Goal: Leave review/rating

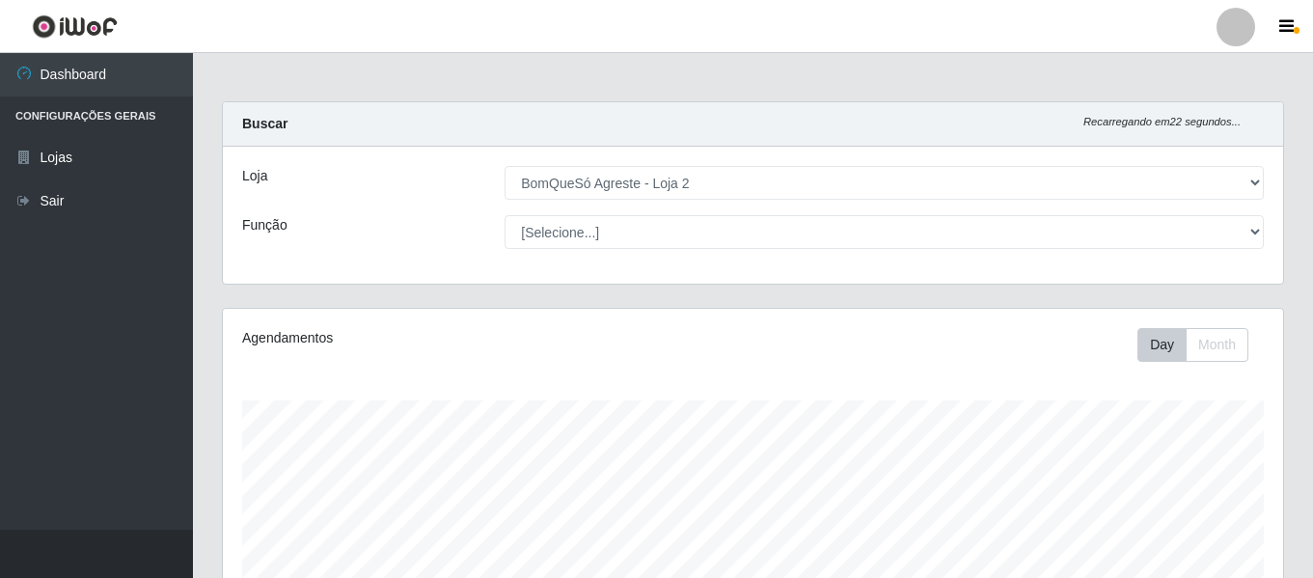
select select "214"
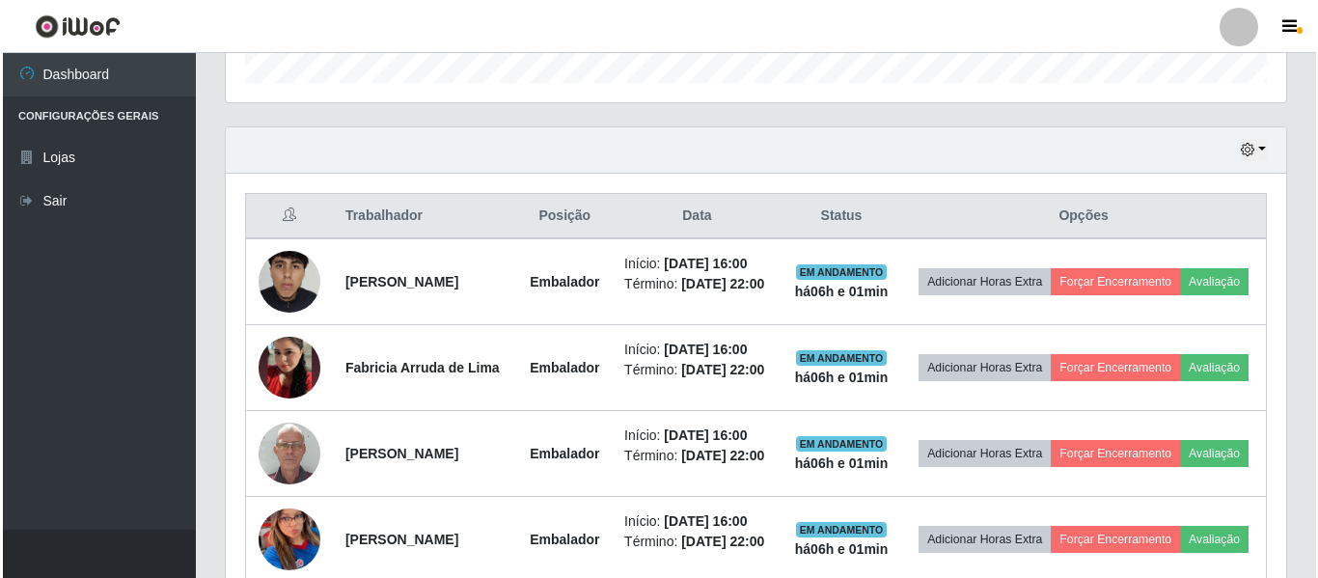
scroll to position [400, 1060]
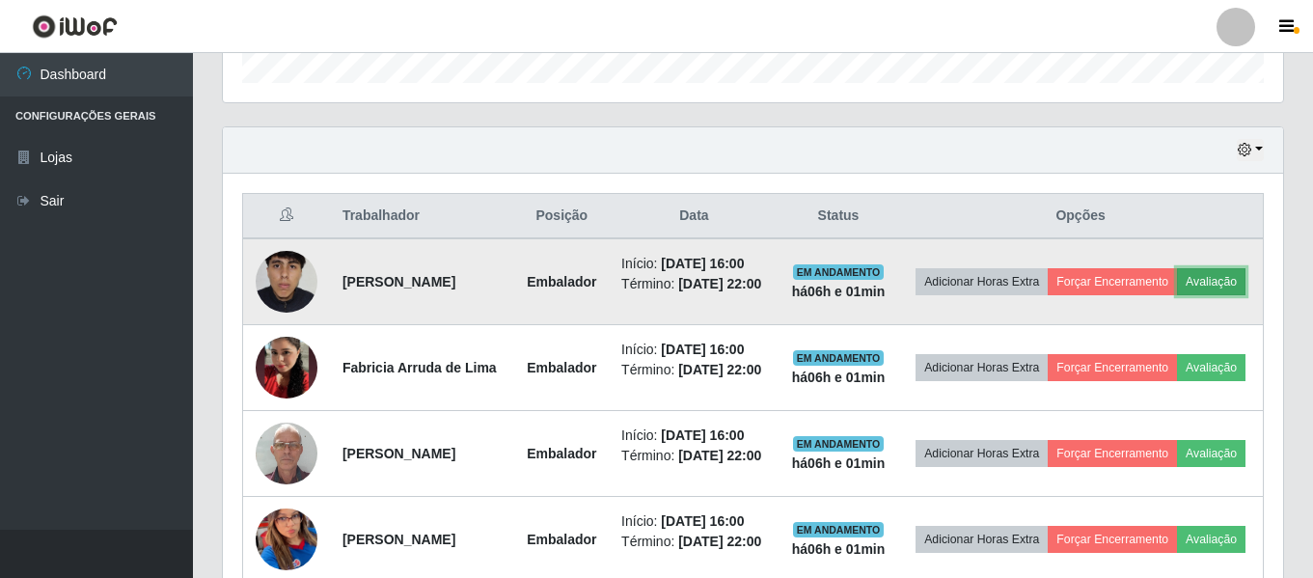
click at [1177, 295] on button "Avaliação" at bounding box center [1211, 281] width 68 height 27
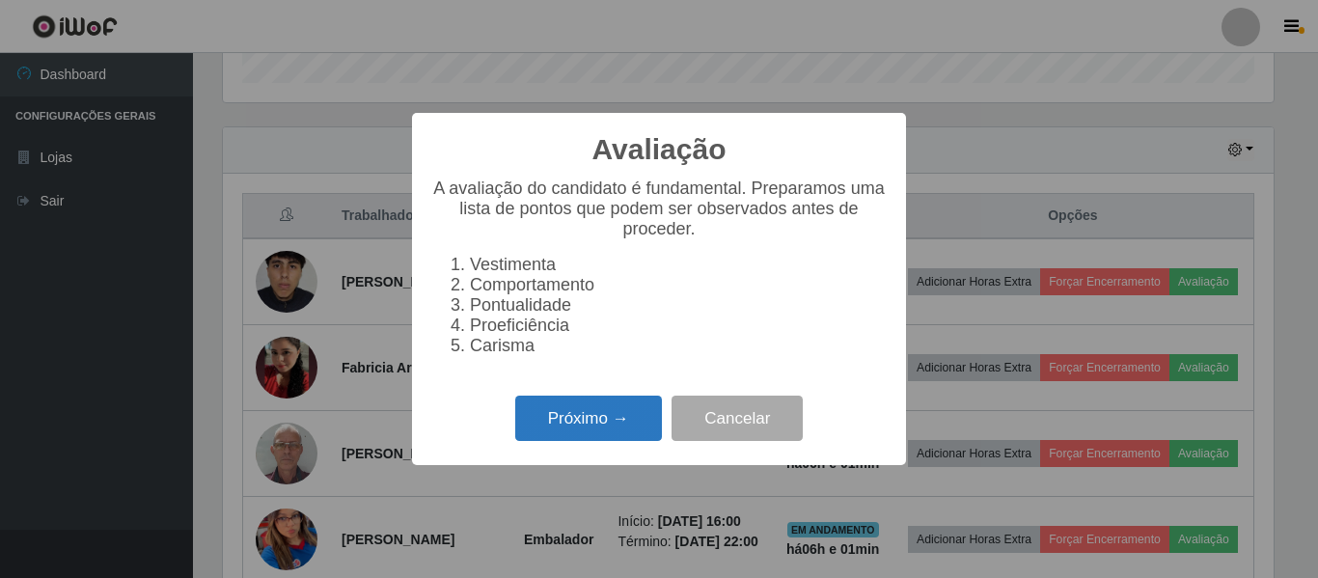
click at [606, 428] on button "Próximo →" at bounding box center [588, 417] width 147 height 45
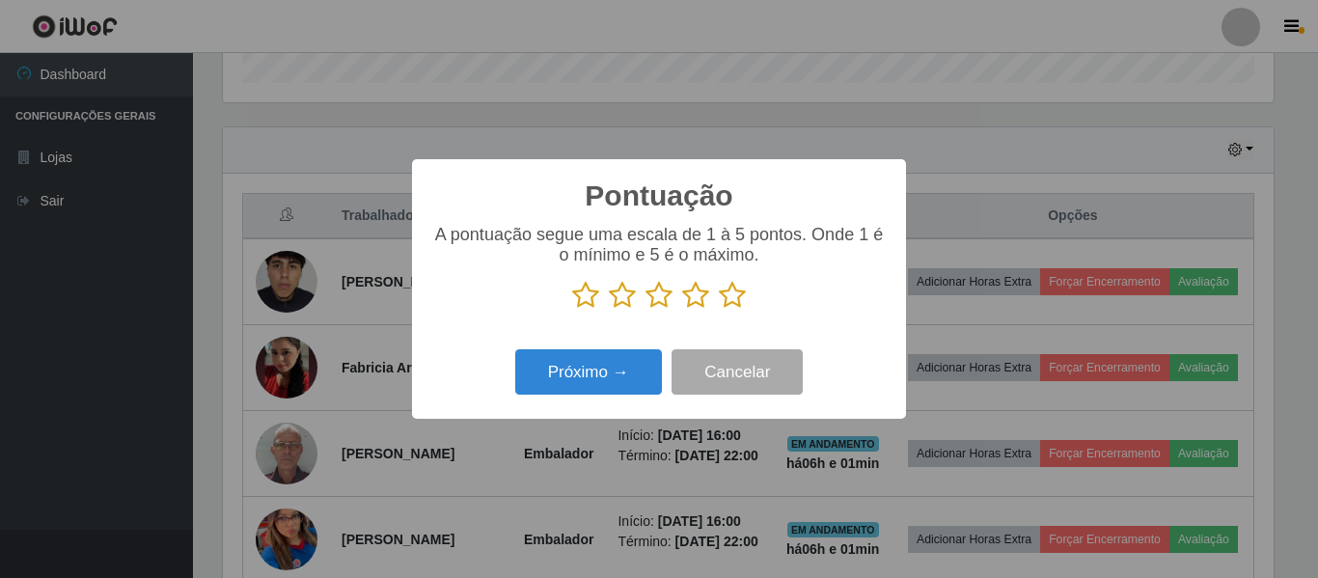
click at [730, 299] on icon at bounding box center [732, 295] width 27 height 29
click at [719, 310] on input "radio" at bounding box center [719, 310] width 0 height 0
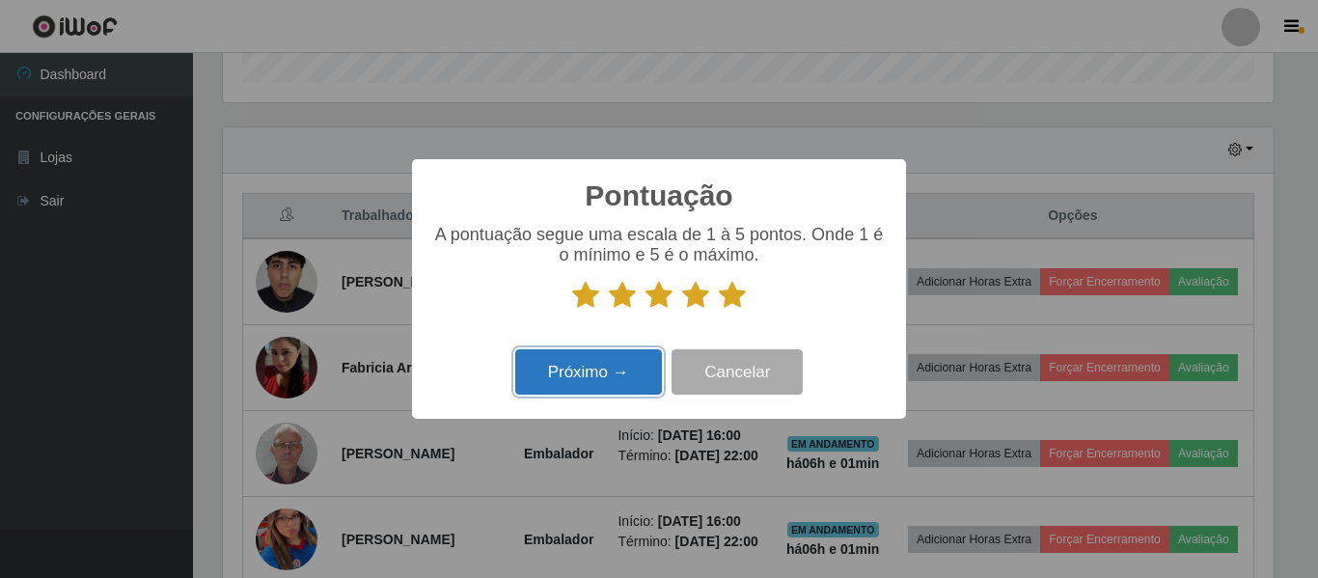
click at [582, 383] on button "Próximo →" at bounding box center [588, 371] width 147 height 45
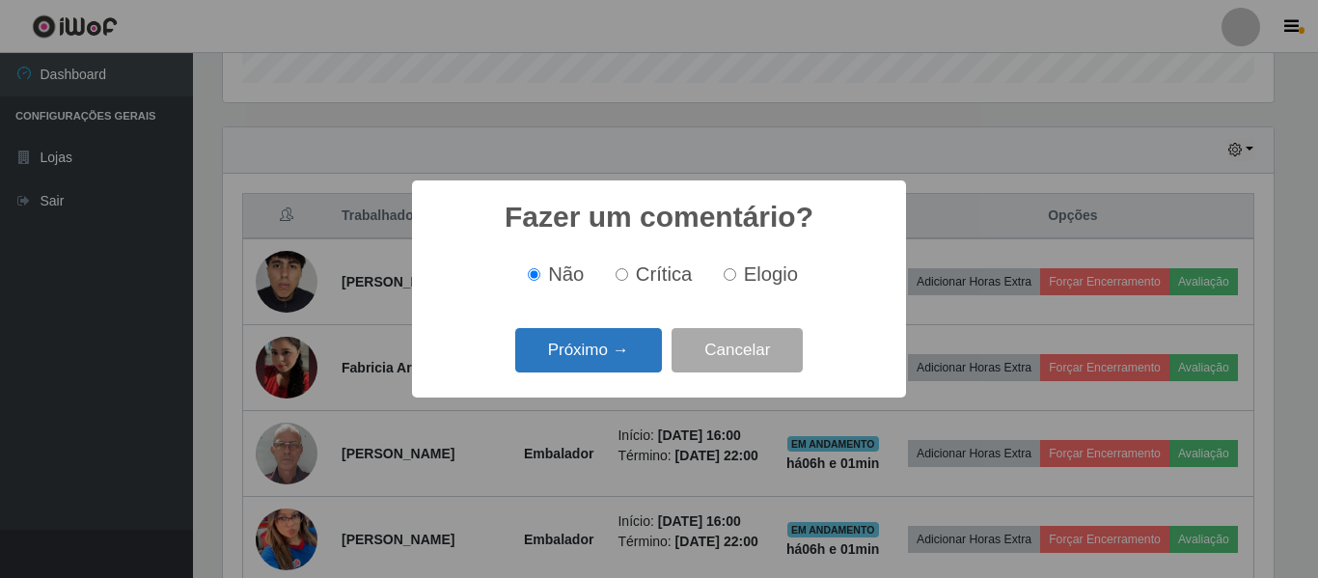
click at [595, 340] on button "Próximo →" at bounding box center [588, 350] width 147 height 45
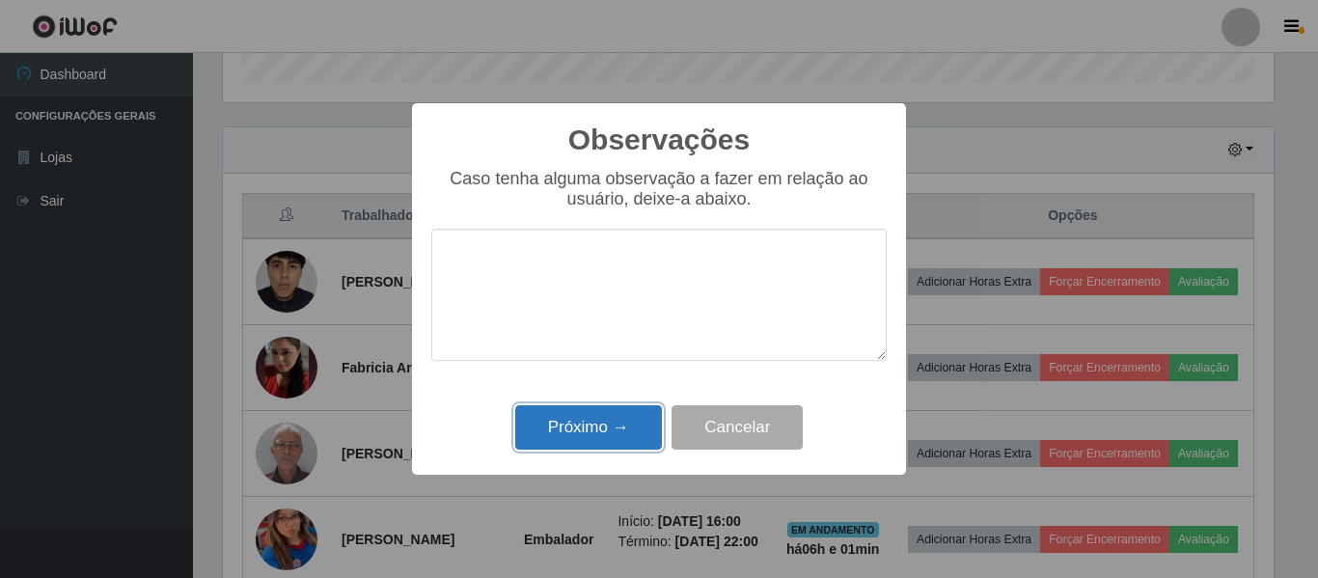
click at [573, 429] on button "Próximo →" at bounding box center [588, 427] width 147 height 45
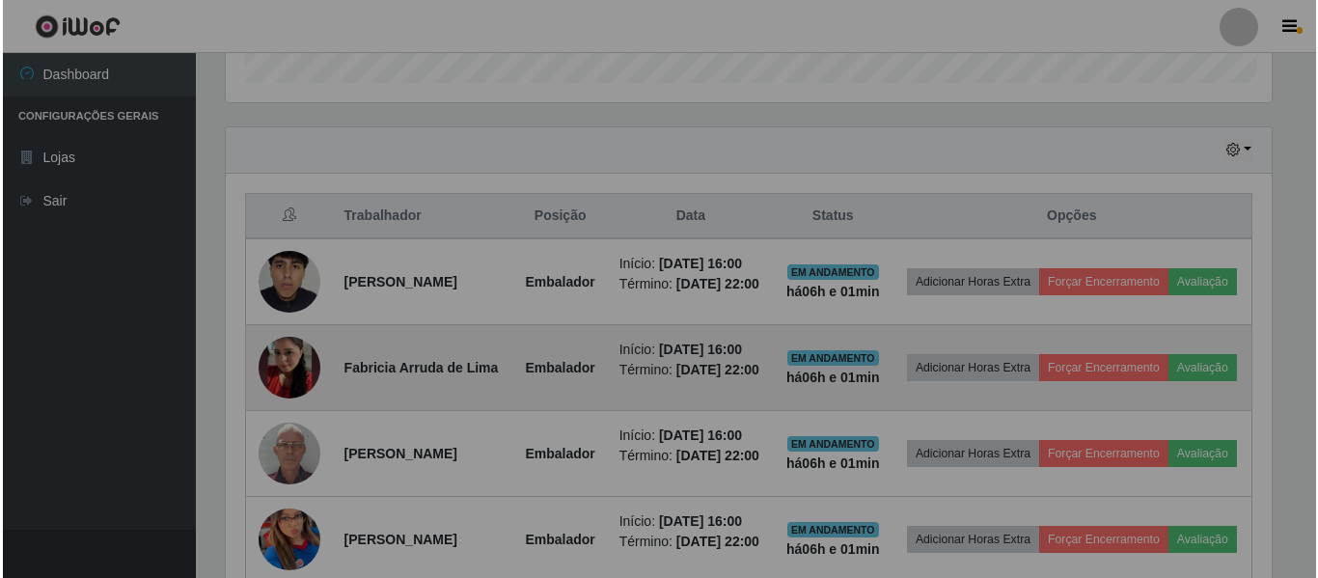
scroll to position [400, 1060]
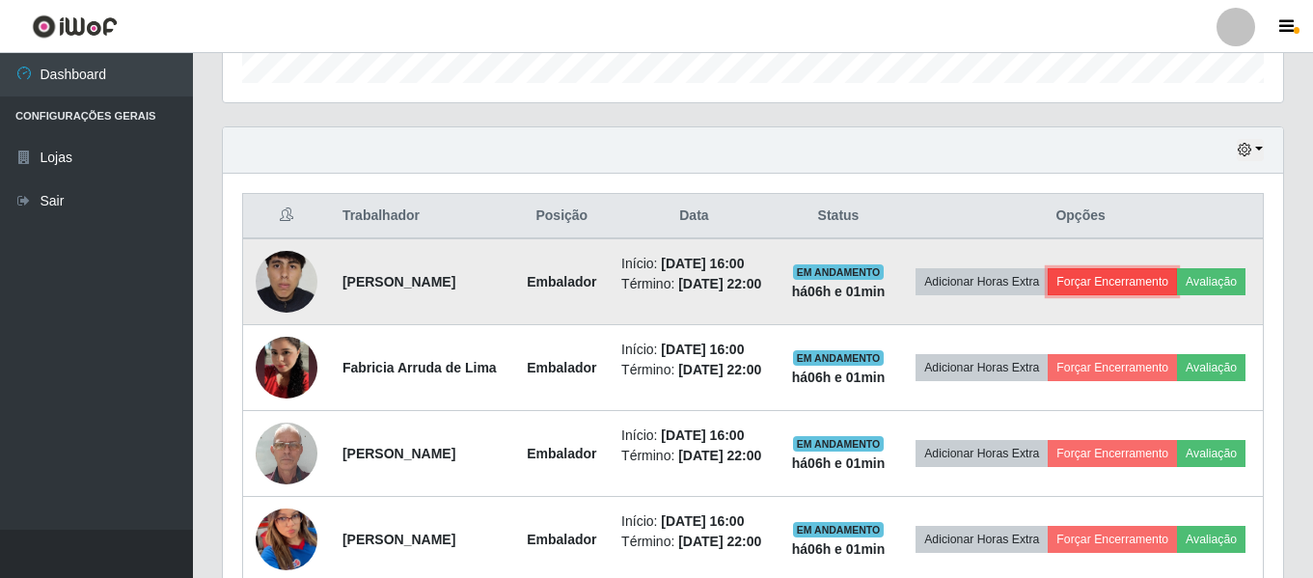
click at [1177, 268] on button "Forçar Encerramento" at bounding box center [1112, 281] width 129 height 27
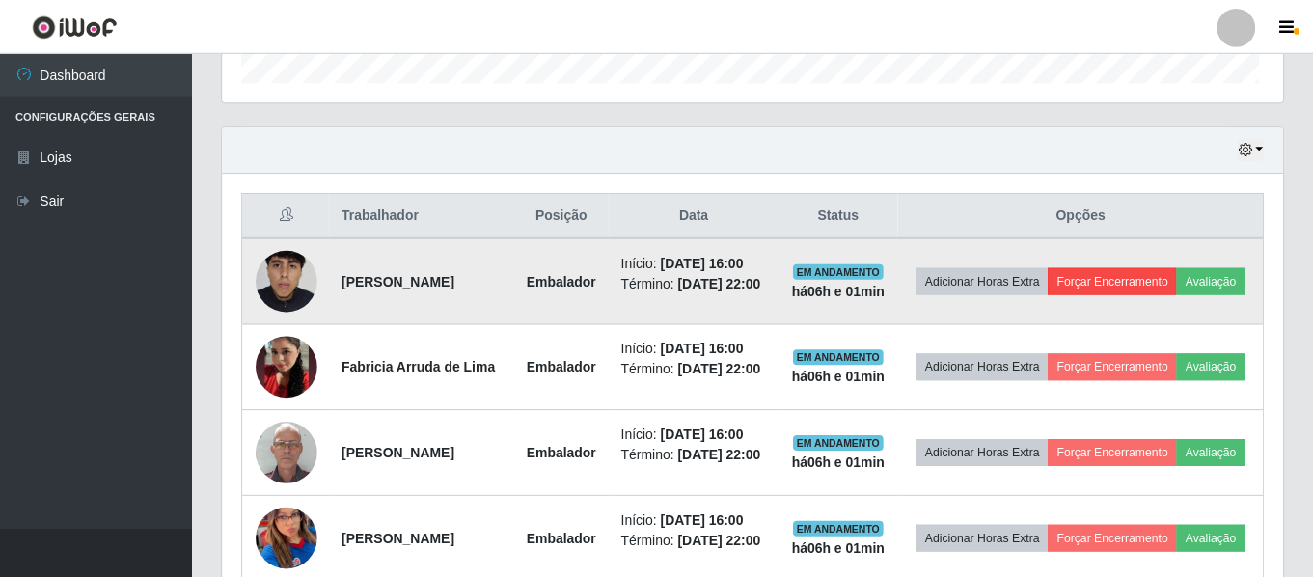
scroll to position [400, 1050]
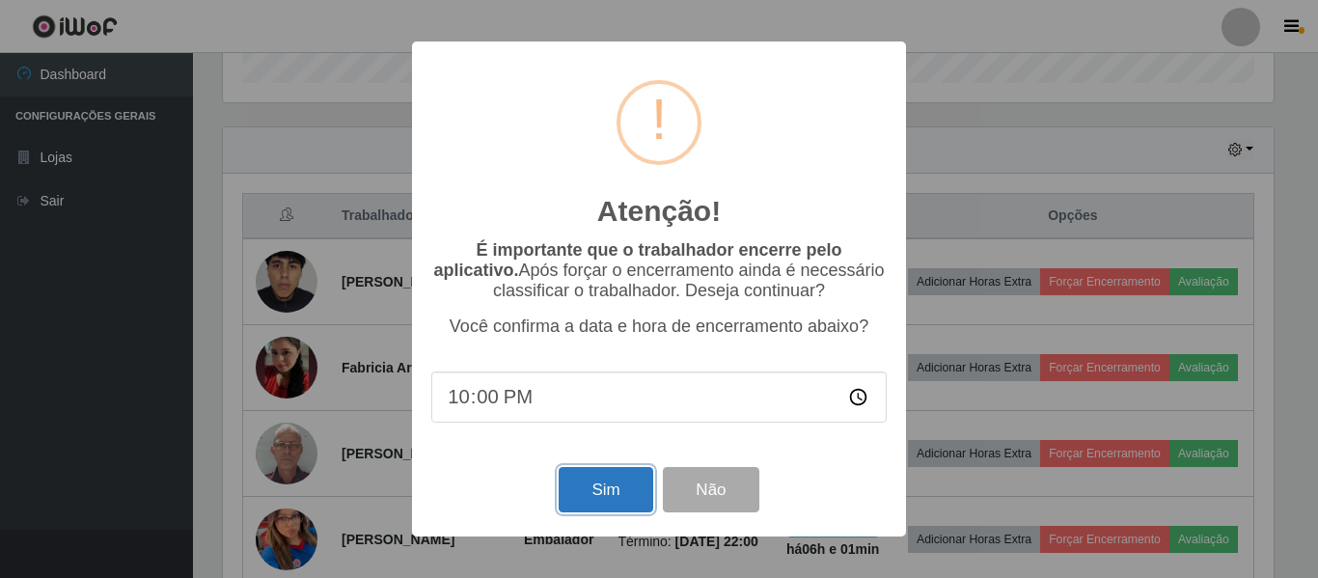
click at [617, 497] on button "Sim" at bounding box center [605, 489] width 94 height 45
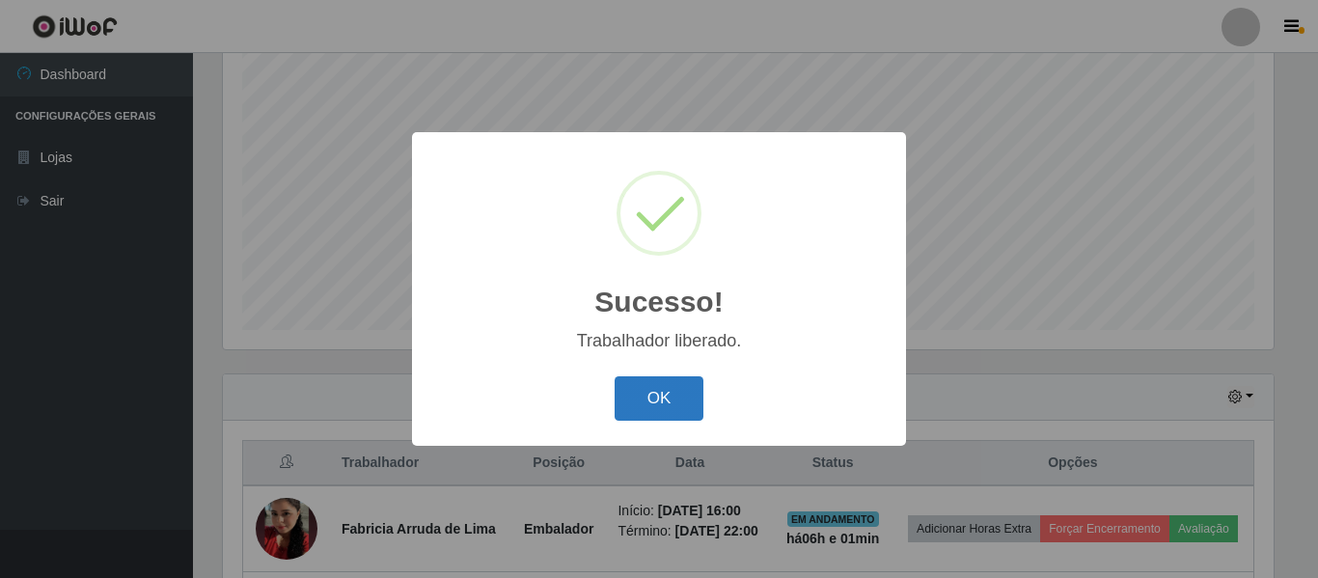
click at [677, 393] on button "OK" at bounding box center [659, 398] width 90 height 45
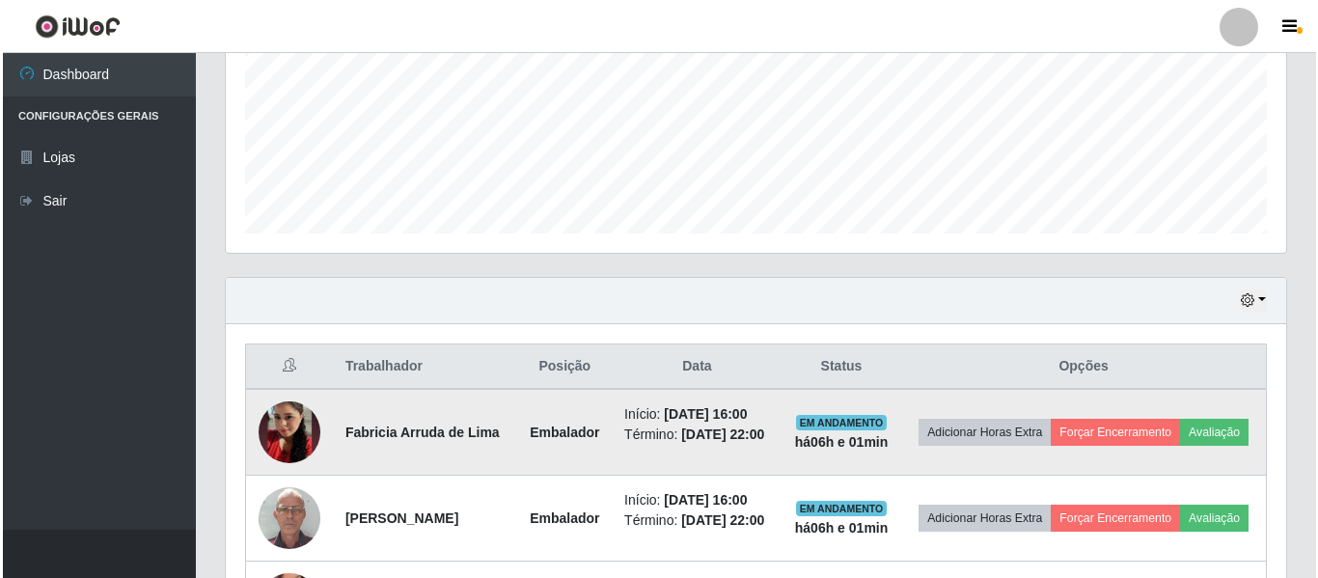
scroll to position [553, 0]
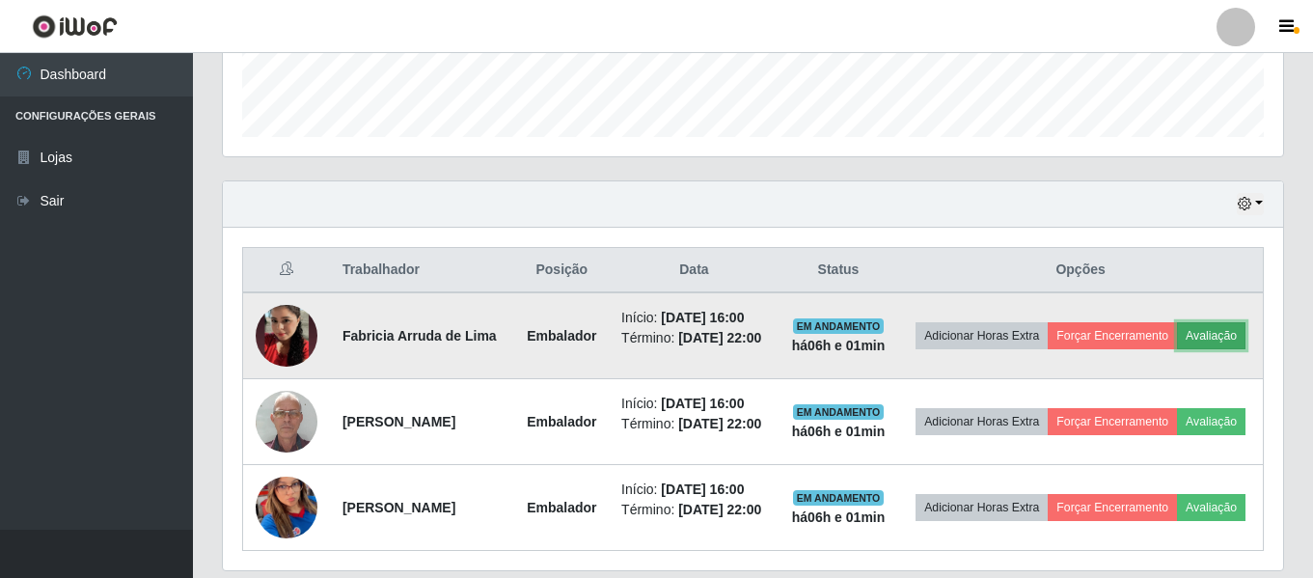
click at [1177, 349] on button "Avaliação" at bounding box center [1211, 335] width 68 height 27
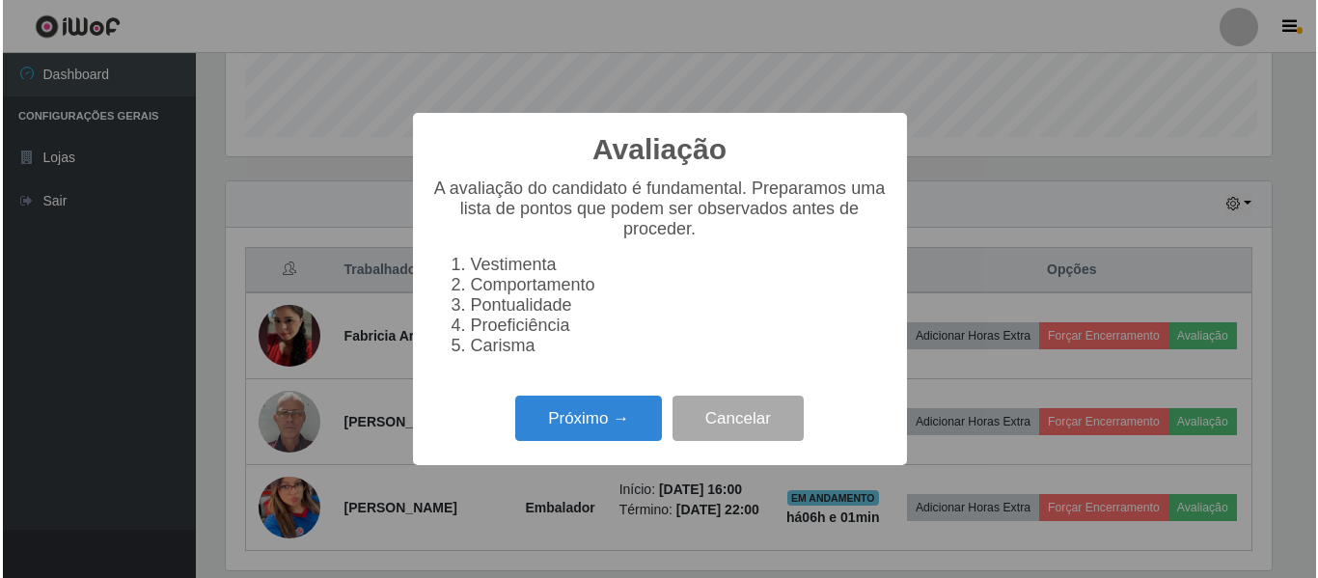
scroll to position [400, 1050]
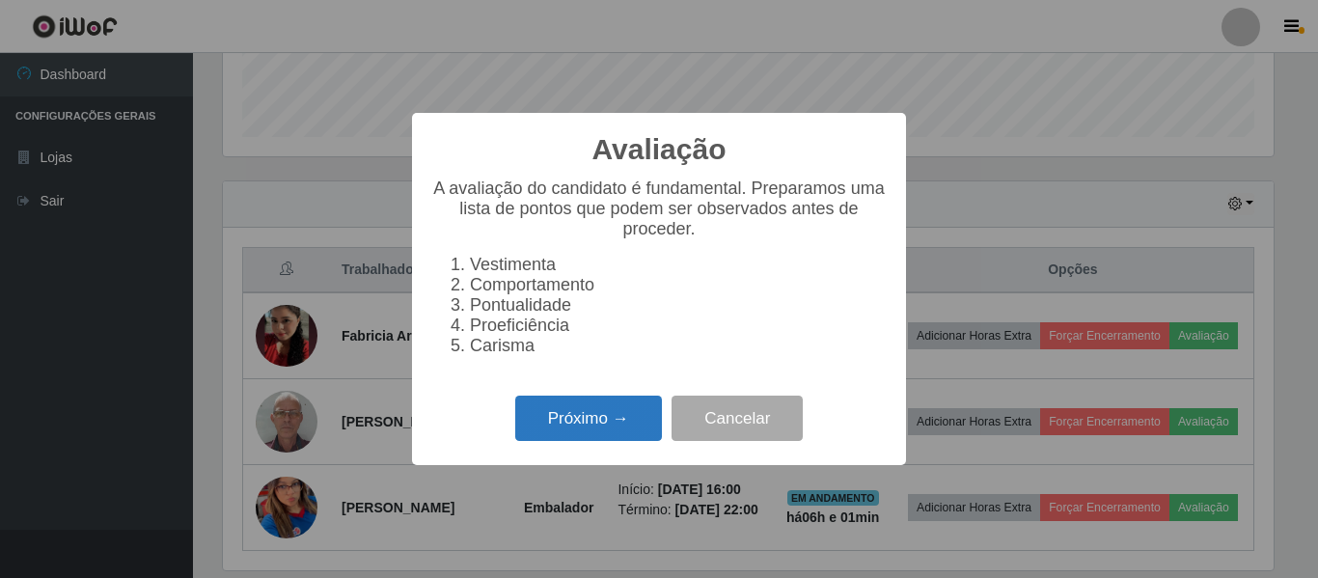
click at [616, 423] on button "Próximo →" at bounding box center [588, 417] width 147 height 45
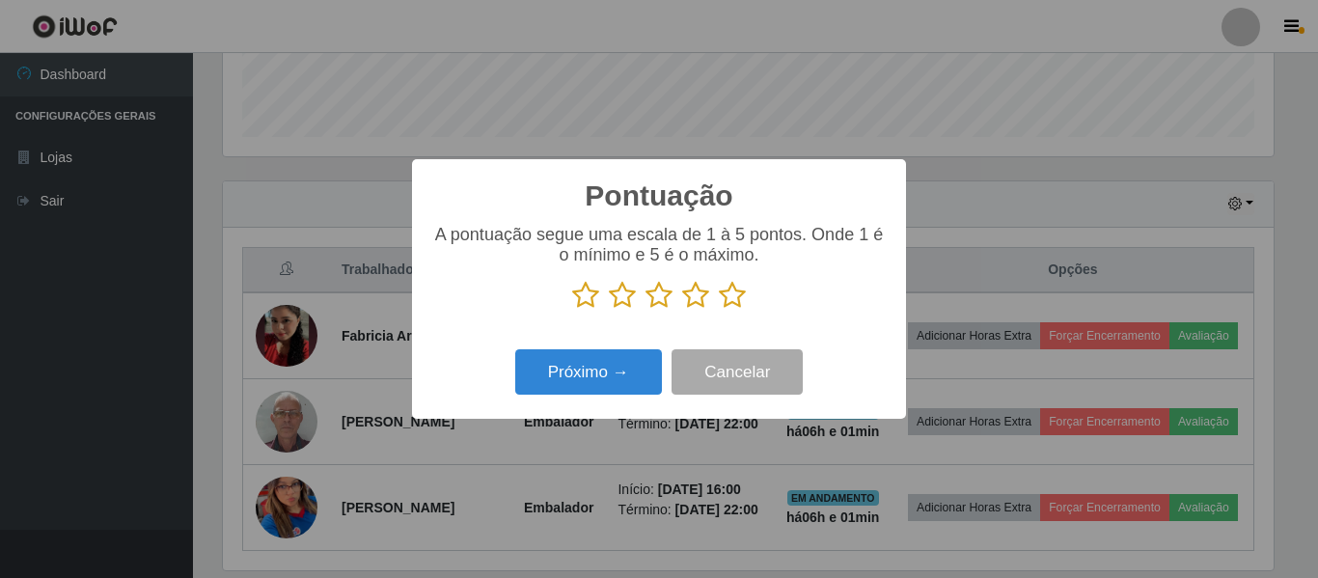
click at [731, 301] on icon at bounding box center [732, 295] width 27 height 29
click at [719, 310] on input "radio" at bounding box center [719, 310] width 0 height 0
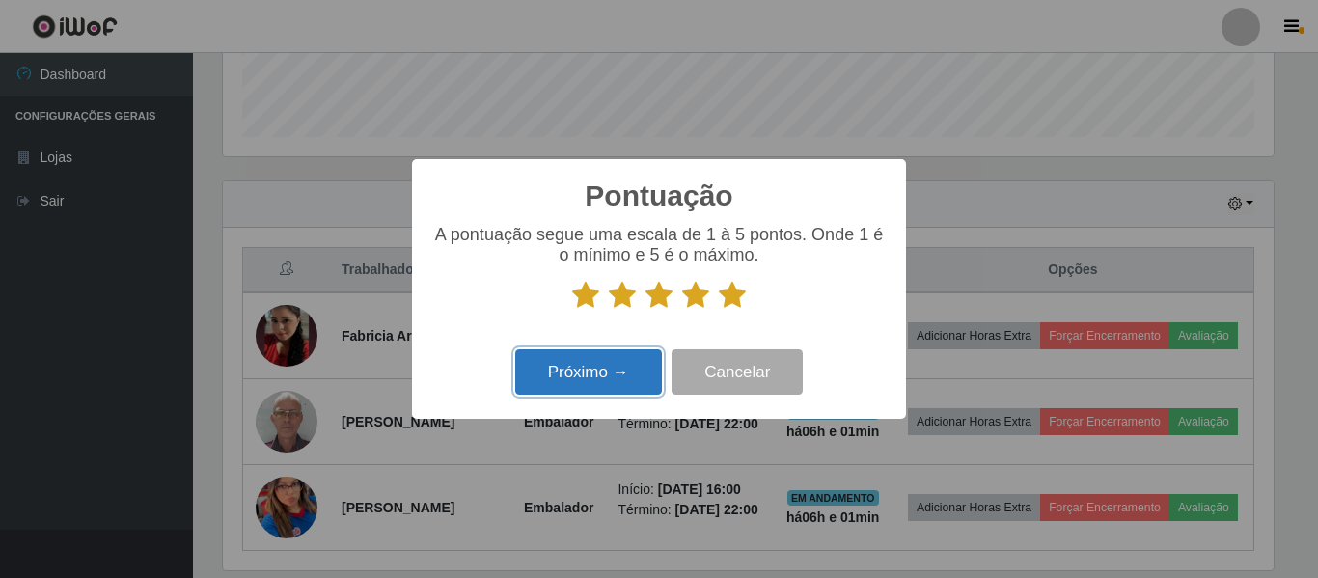
click at [585, 364] on button "Próximo →" at bounding box center [588, 371] width 147 height 45
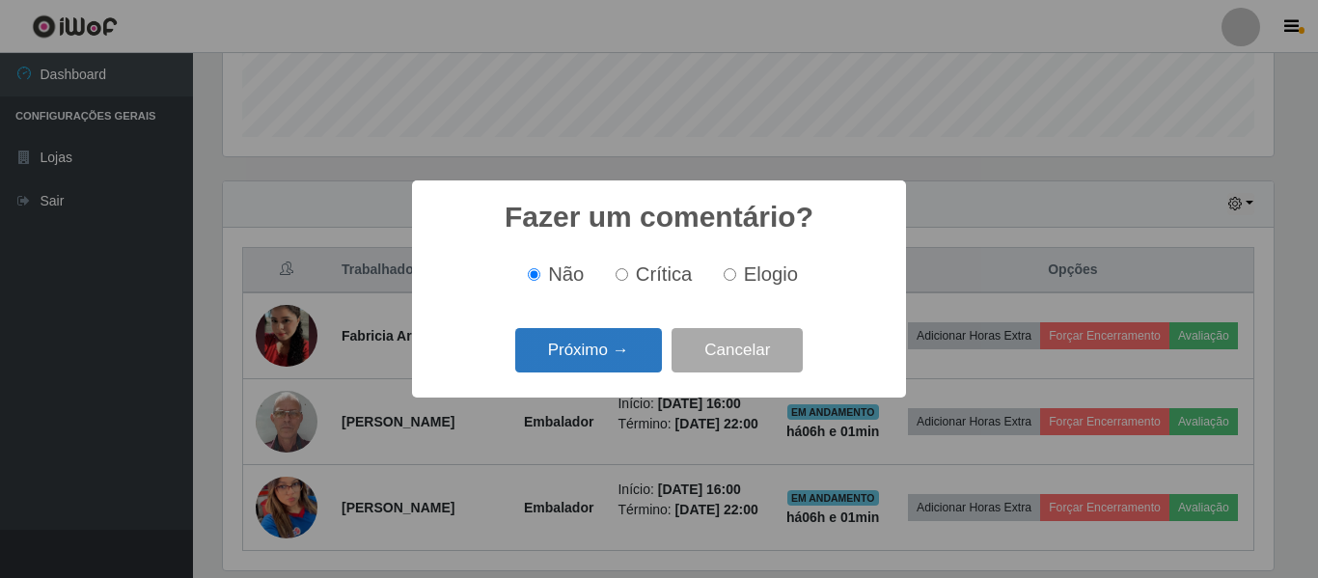
click at [600, 353] on button "Próximo →" at bounding box center [588, 350] width 147 height 45
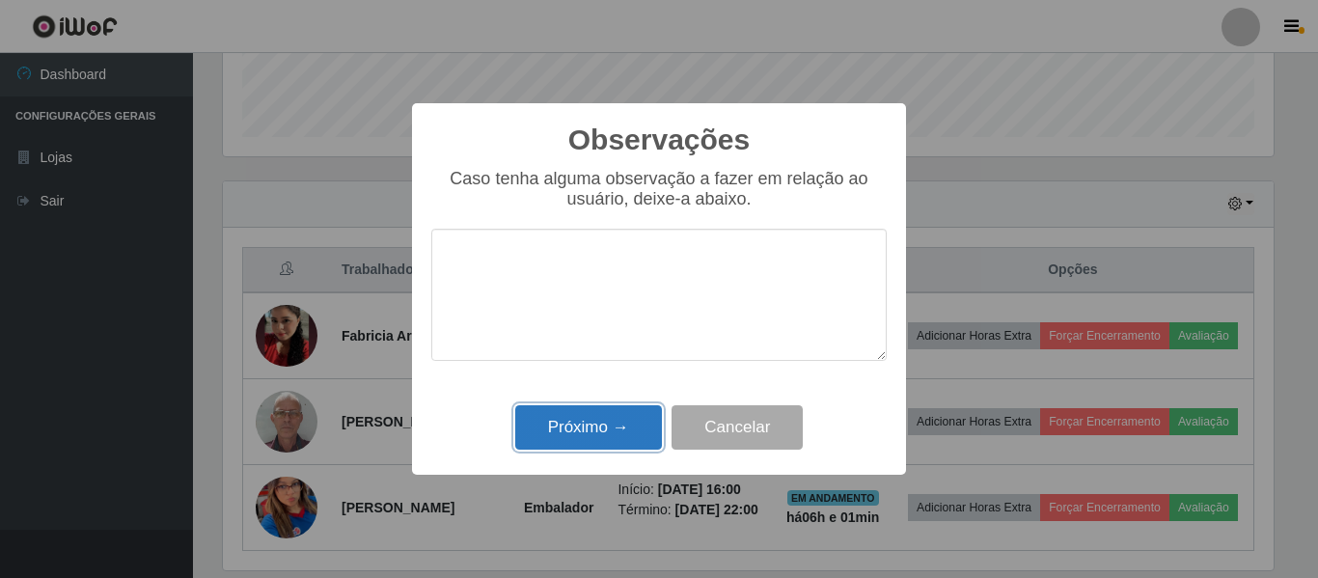
click at [638, 432] on button "Próximo →" at bounding box center [588, 427] width 147 height 45
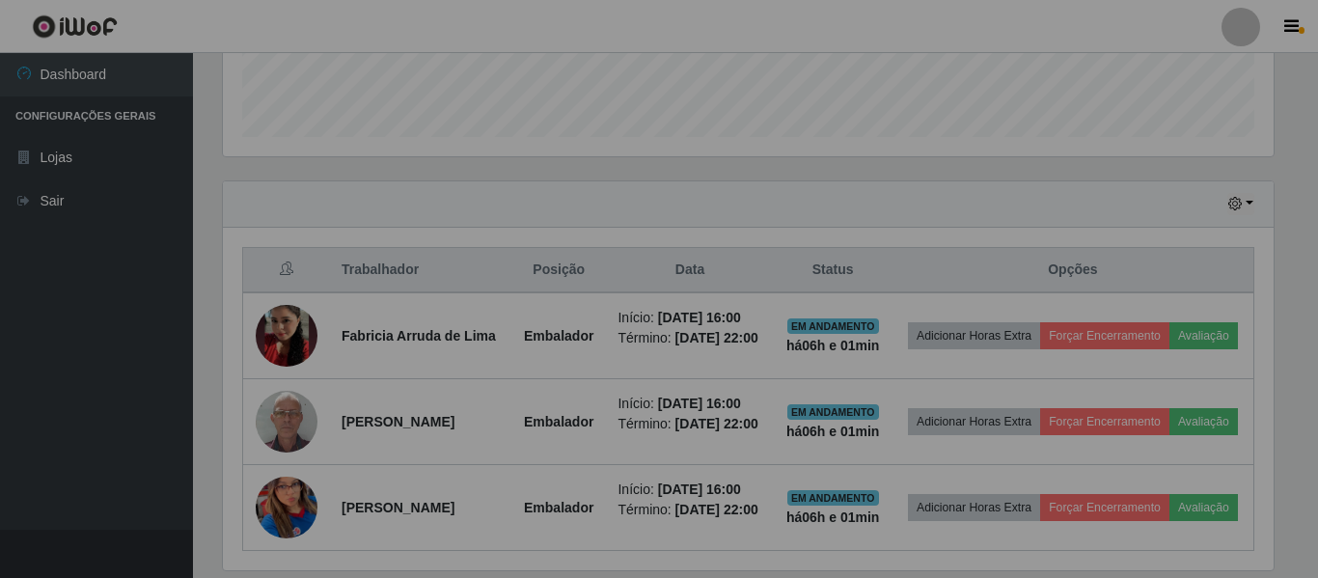
scroll to position [400, 1060]
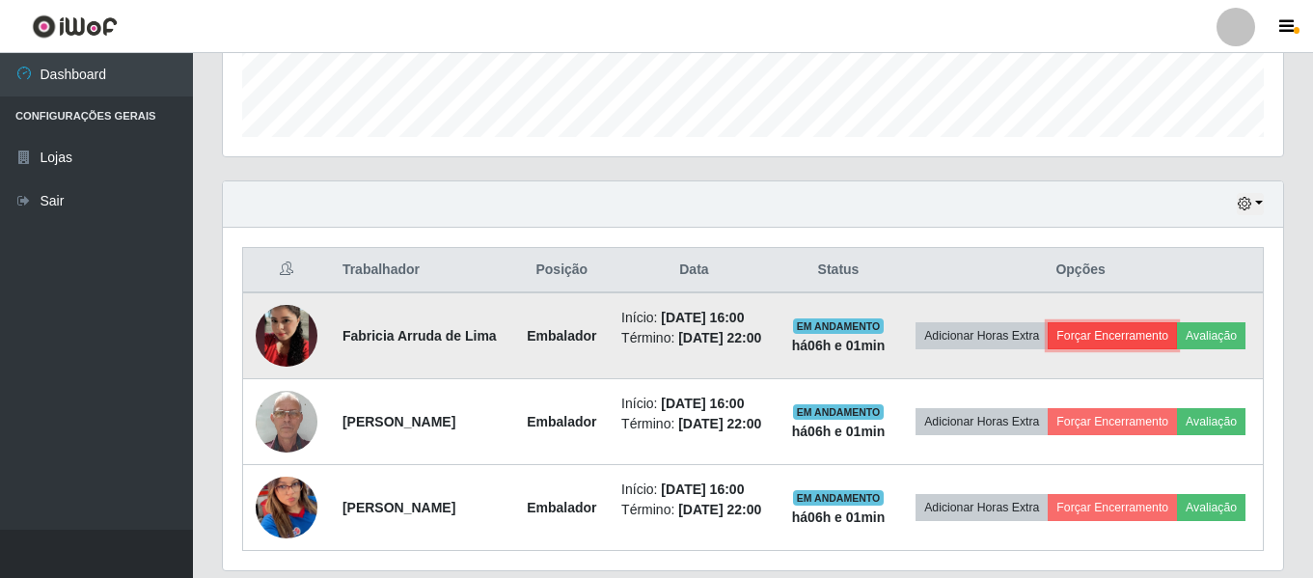
click at [1155, 336] on button "Forçar Encerramento" at bounding box center [1112, 335] width 129 height 27
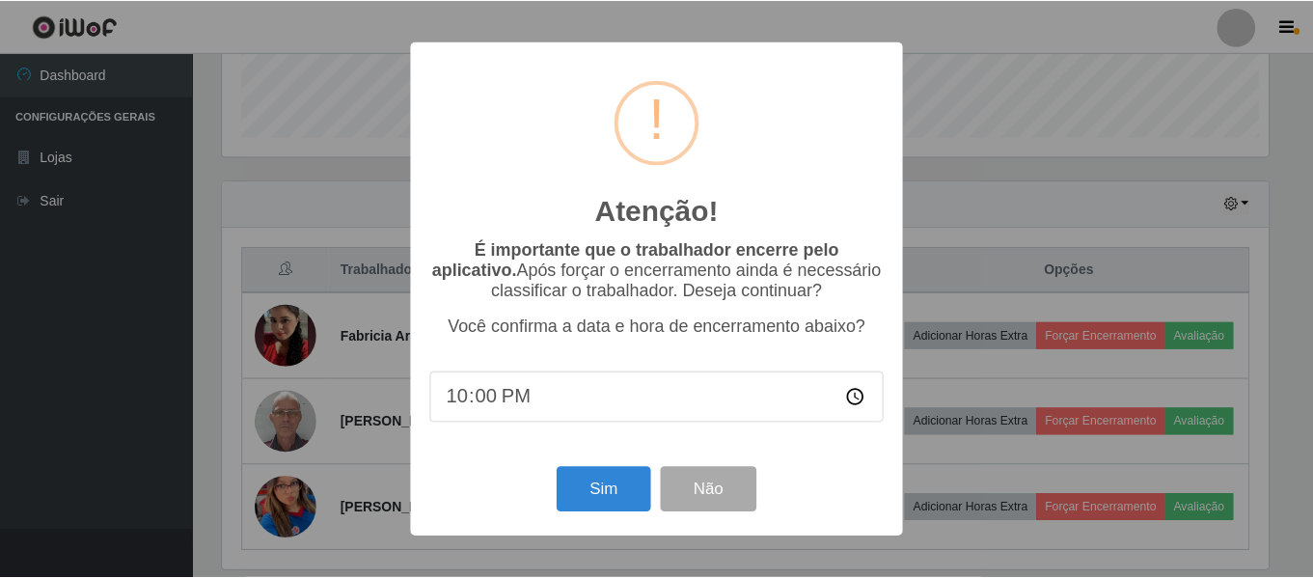
scroll to position [400, 1050]
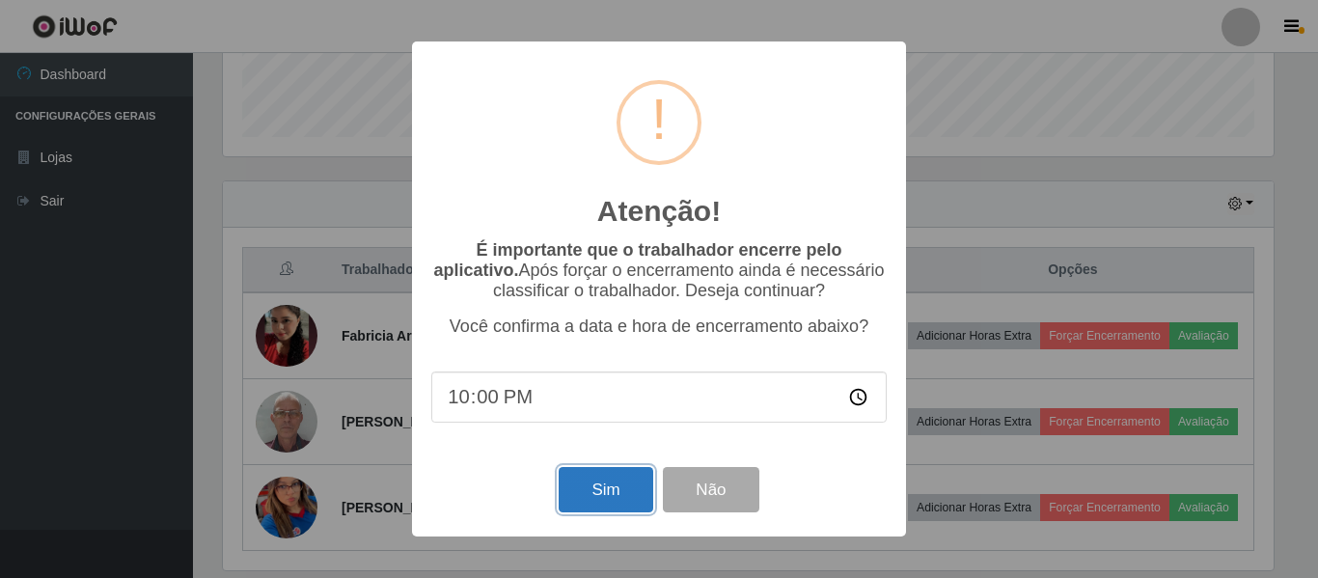
click at [625, 499] on button "Sim" at bounding box center [605, 489] width 94 height 45
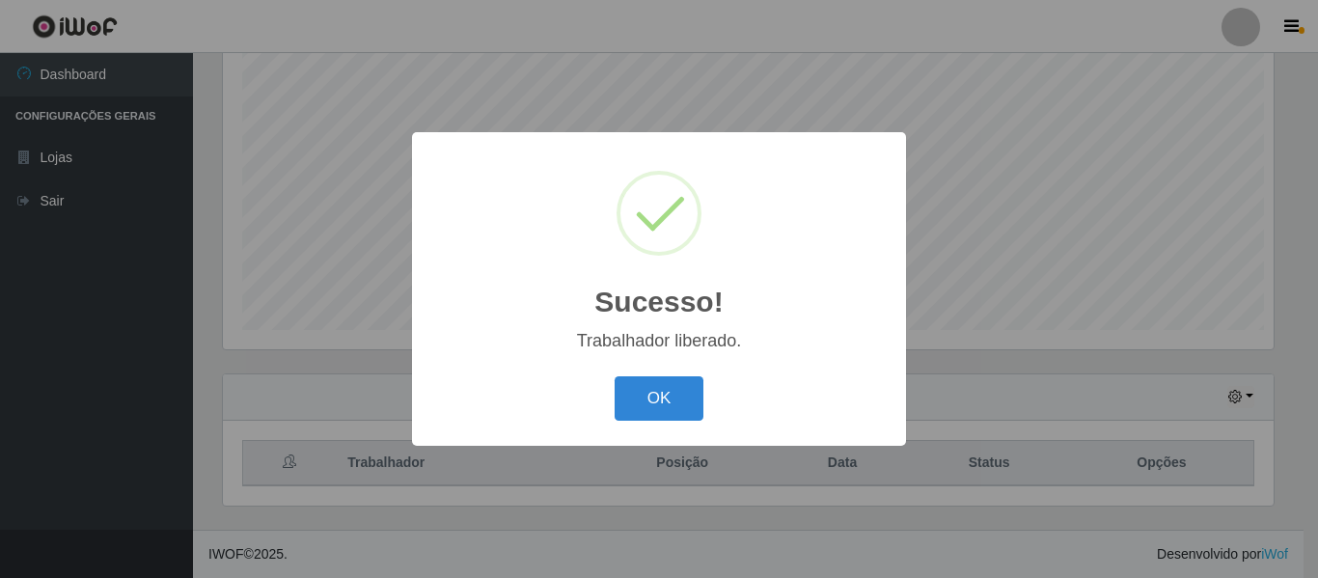
scroll to position [0, 0]
click at [682, 408] on button "OK" at bounding box center [659, 398] width 90 height 45
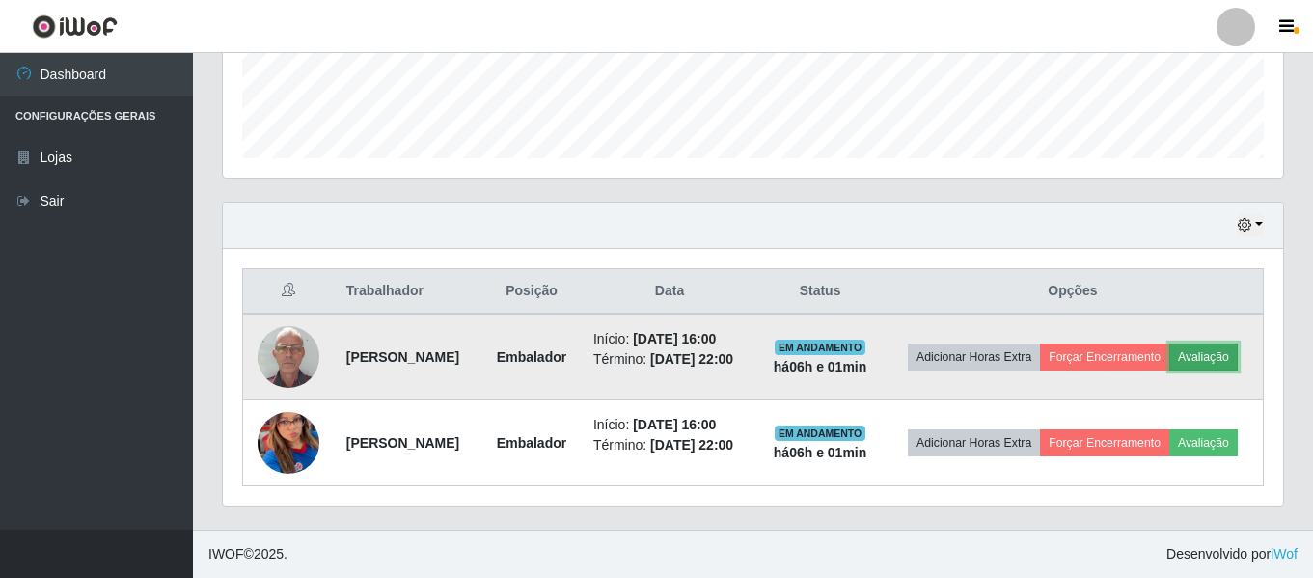
click at [1169, 354] on button "Avaliação" at bounding box center [1203, 356] width 68 height 27
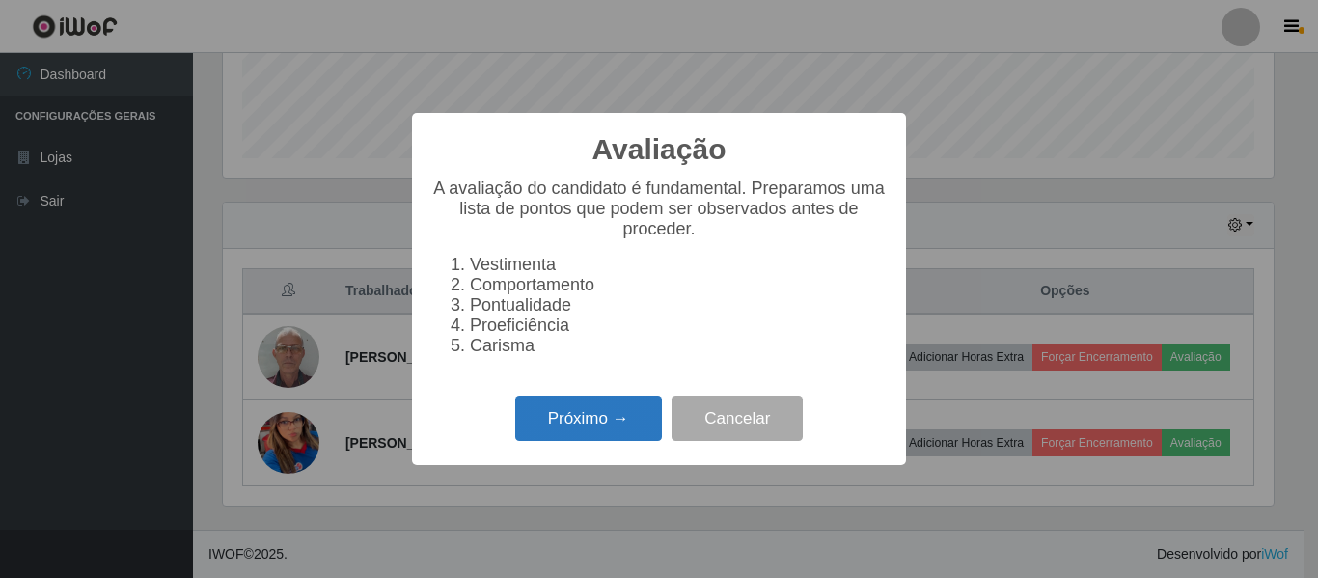
click at [588, 427] on button "Próximo →" at bounding box center [588, 417] width 147 height 45
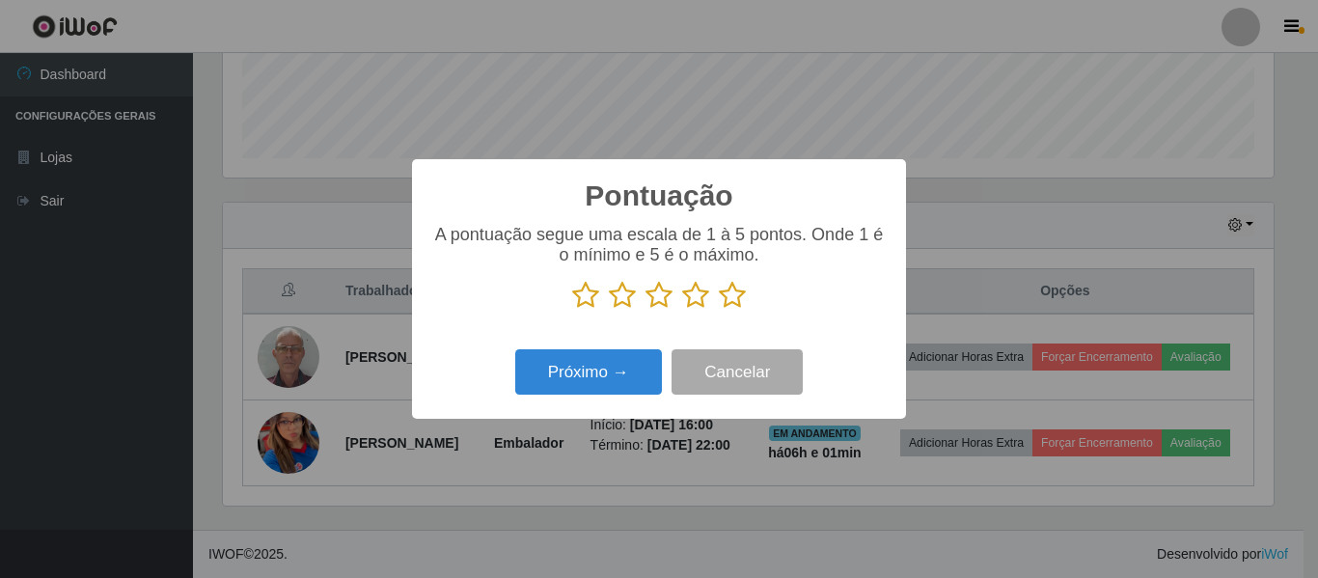
click at [735, 299] on icon at bounding box center [732, 295] width 27 height 29
click at [719, 310] on input "radio" at bounding box center [719, 310] width 0 height 0
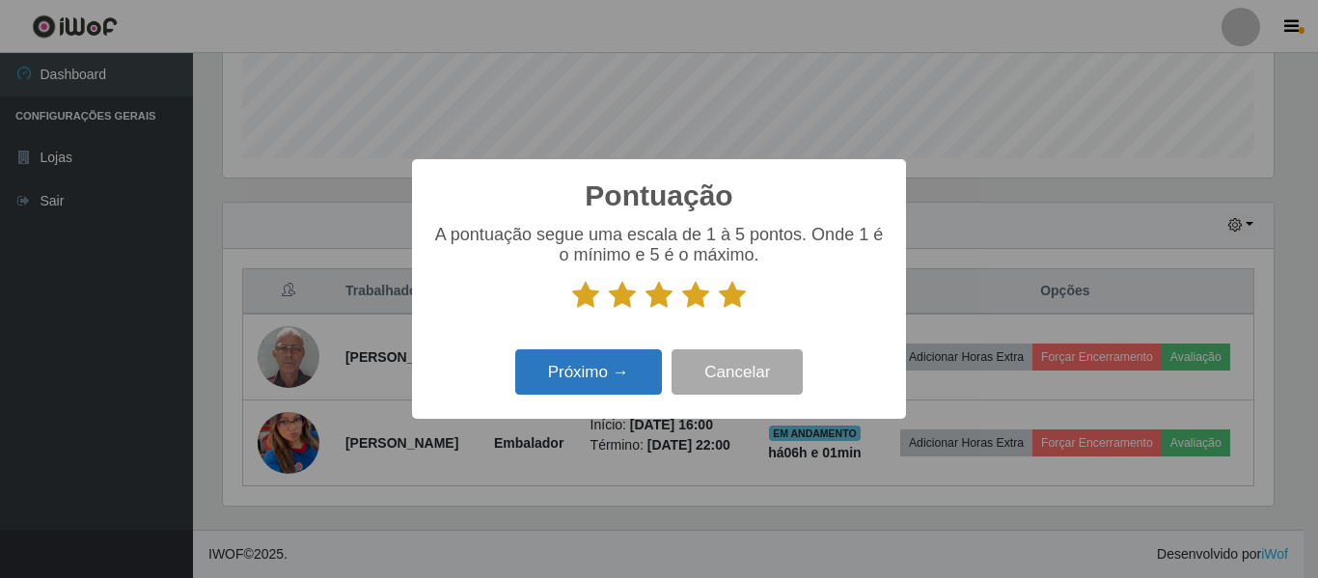
click at [620, 367] on div "Próximo → Cancelar" at bounding box center [658, 371] width 455 height 55
click at [618, 368] on button "Próximo →" at bounding box center [588, 371] width 147 height 45
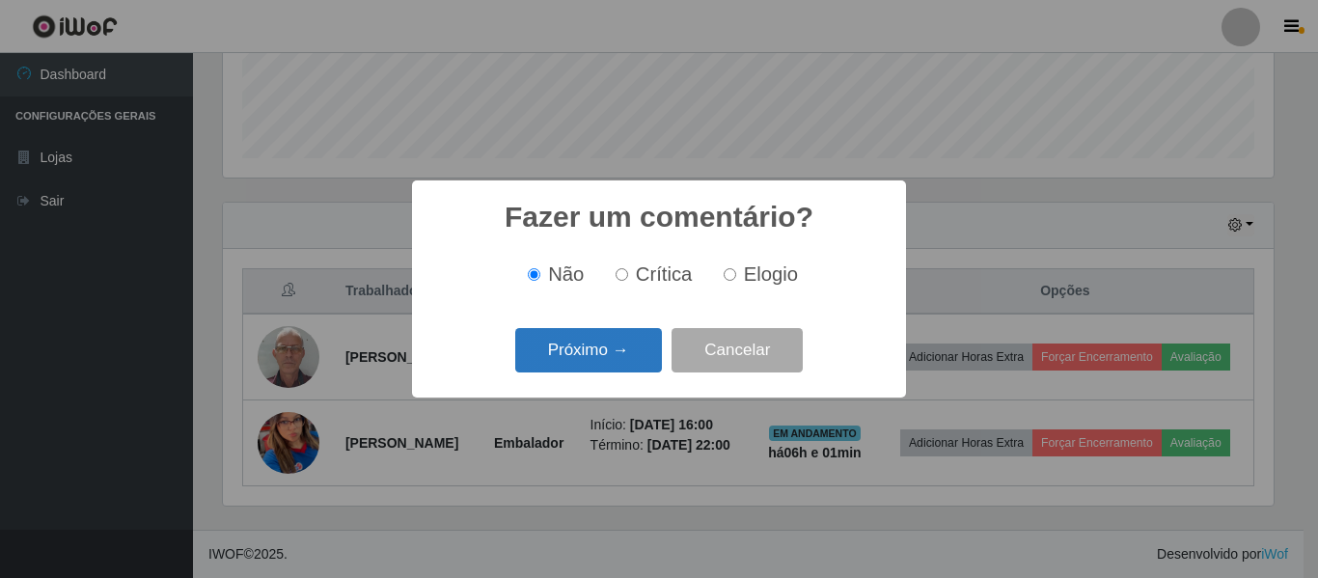
click at [619, 365] on button "Próximo →" at bounding box center [588, 350] width 147 height 45
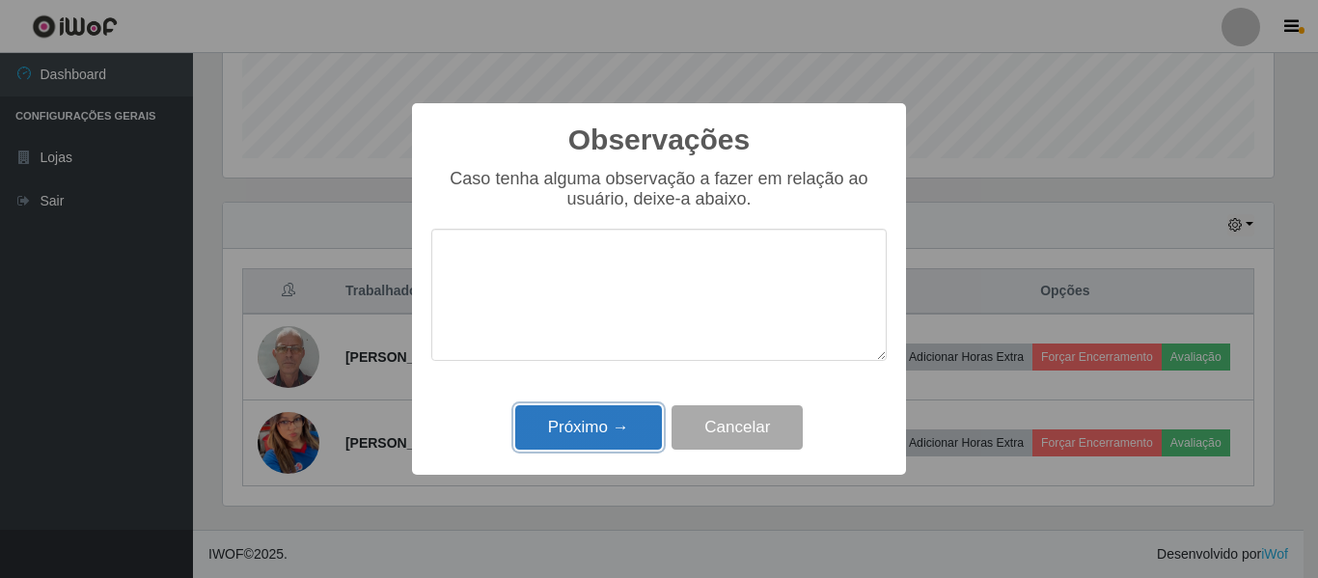
click at [628, 415] on button "Próximo →" at bounding box center [588, 427] width 147 height 45
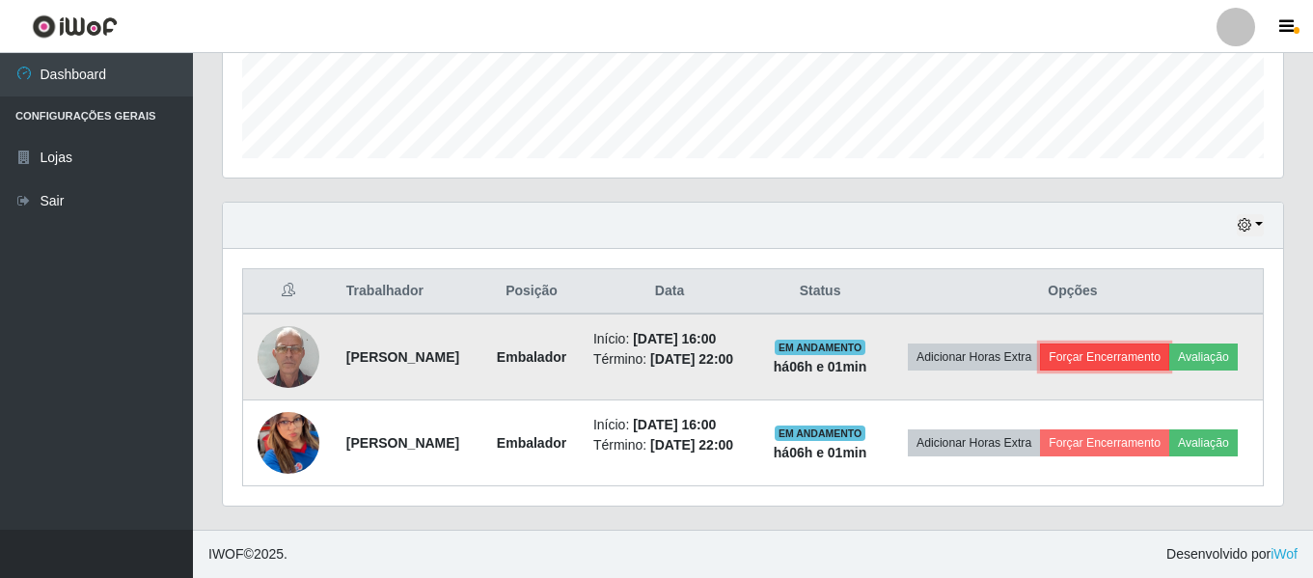
click at [1139, 343] on button "Forçar Encerramento" at bounding box center [1104, 356] width 129 height 27
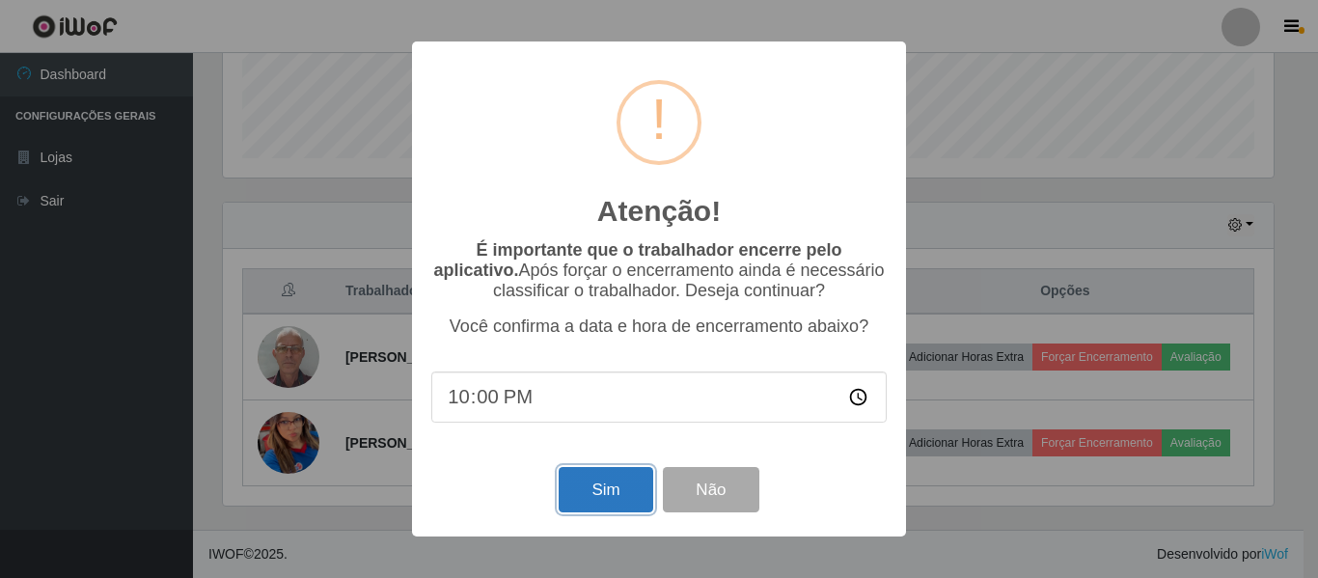
click at [610, 485] on button "Sim" at bounding box center [605, 489] width 94 height 45
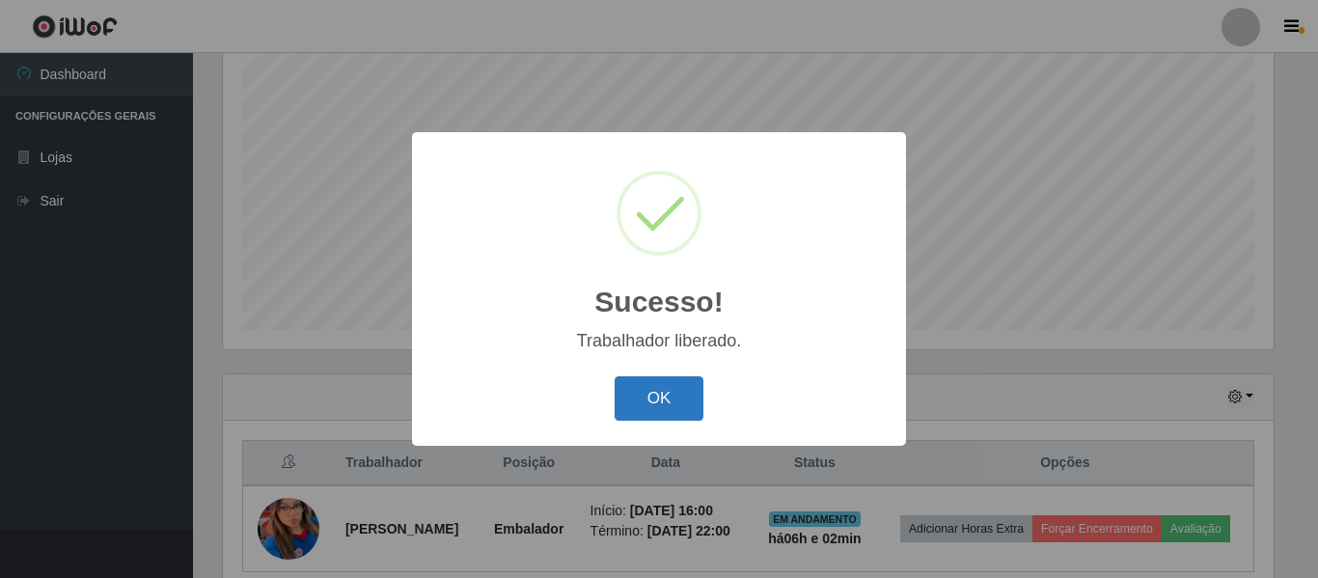
click at [691, 396] on button "OK" at bounding box center [659, 398] width 90 height 45
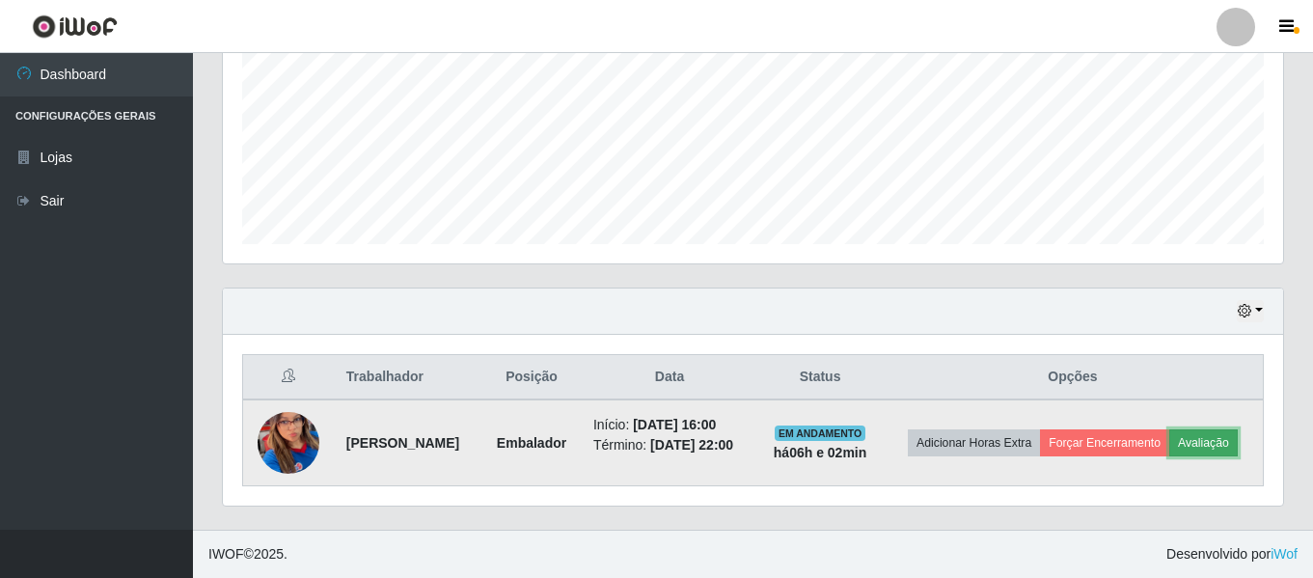
click at [1235, 448] on button "Avaliação" at bounding box center [1203, 442] width 68 height 27
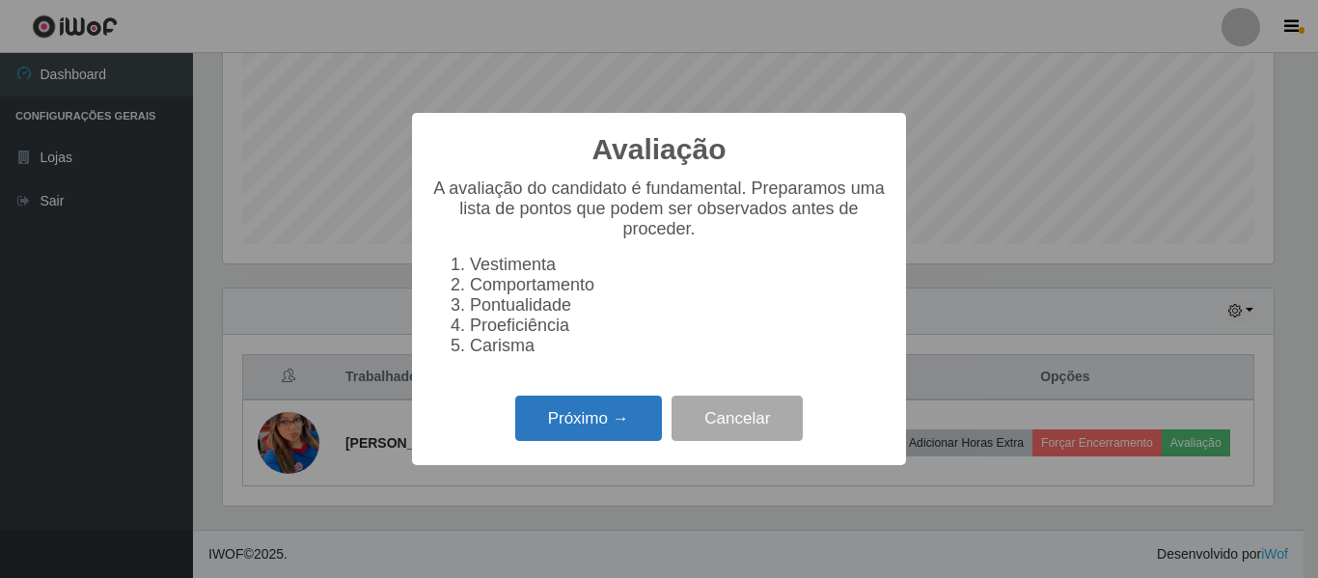
click at [621, 424] on button "Próximo →" at bounding box center [588, 417] width 147 height 45
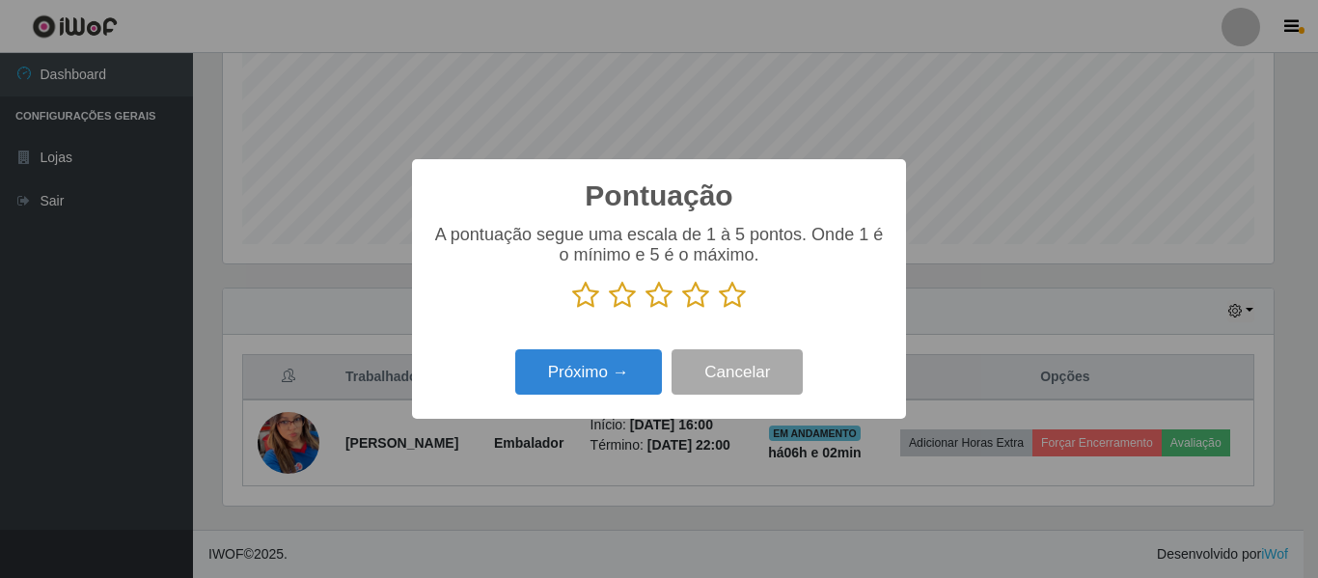
click at [734, 295] on icon at bounding box center [732, 295] width 27 height 29
click at [719, 310] on input "radio" at bounding box center [719, 310] width 0 height 0
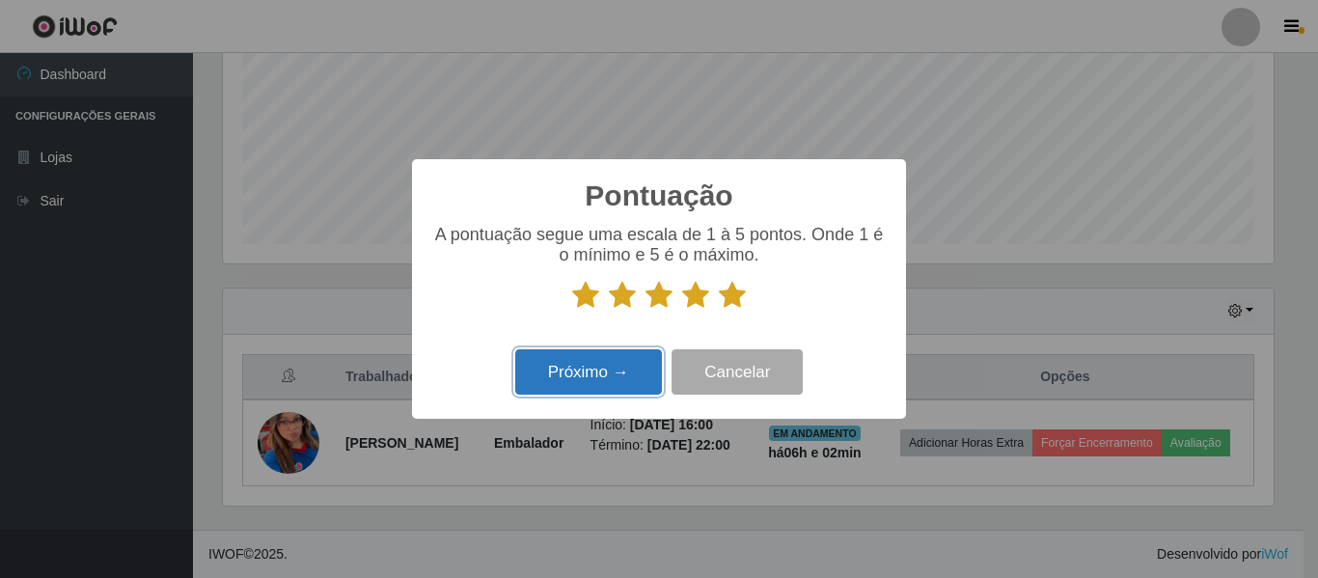
click at [605, 385] on button "Próximo →" at bounding box center [588, 371] width 147 height 45
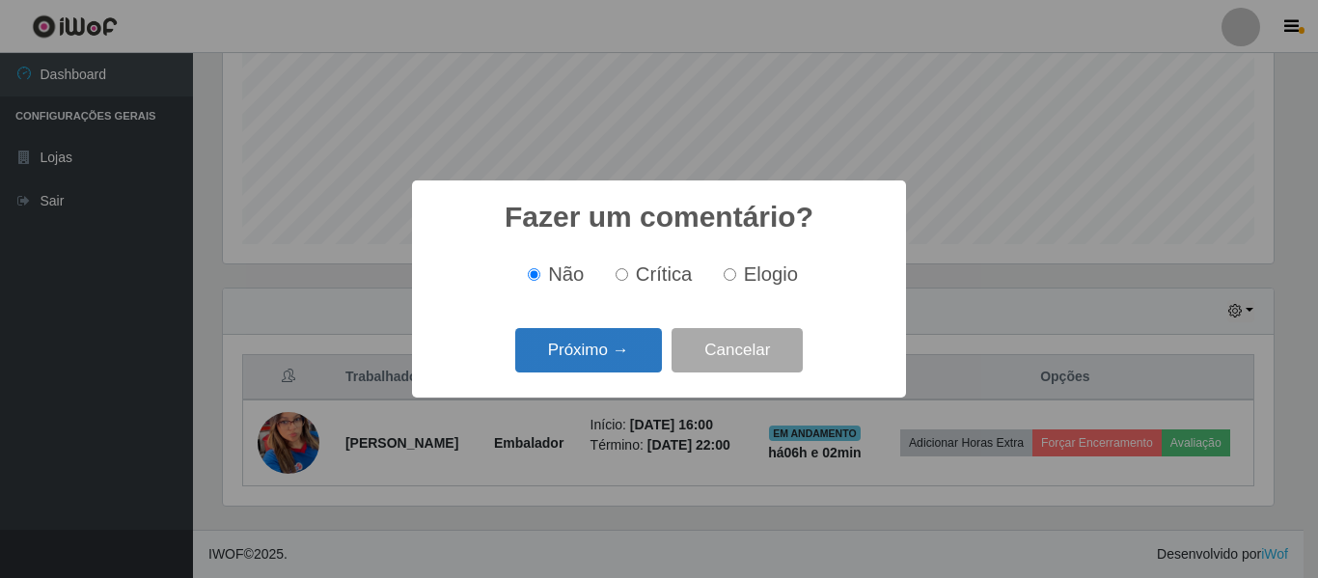
click at [617, 352] on button "Próximo →" at bounding box center [588, 350] width 147 height 45
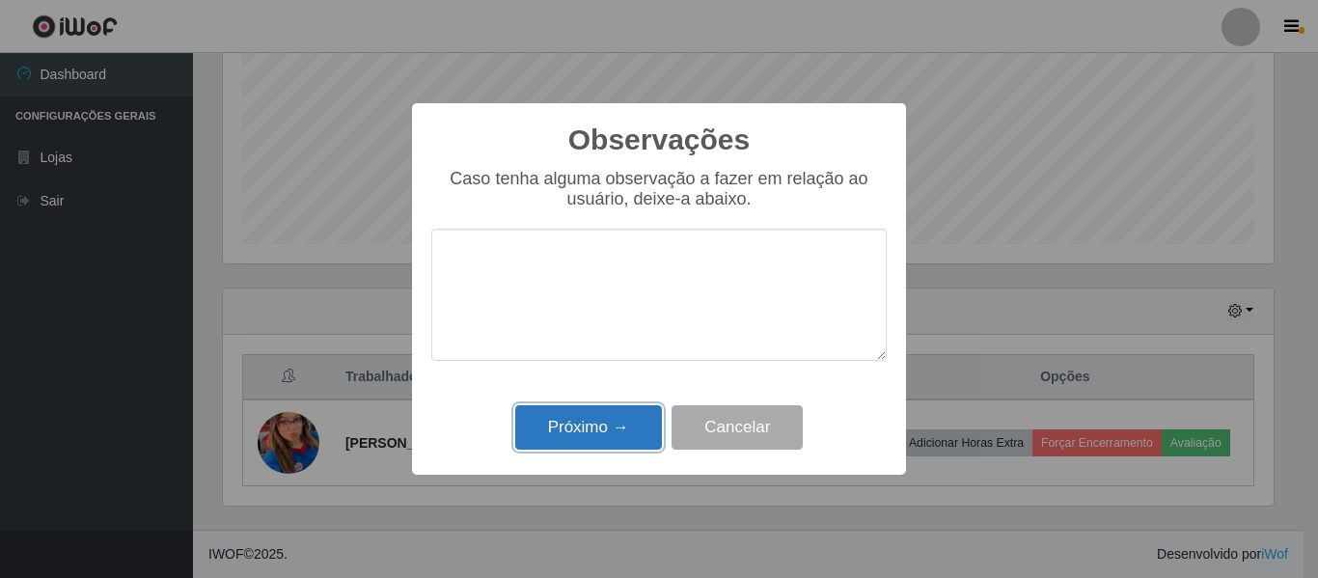
click at [594, 432] on button "Próximo →" at bounding box center [588, 427] width 147 height 45
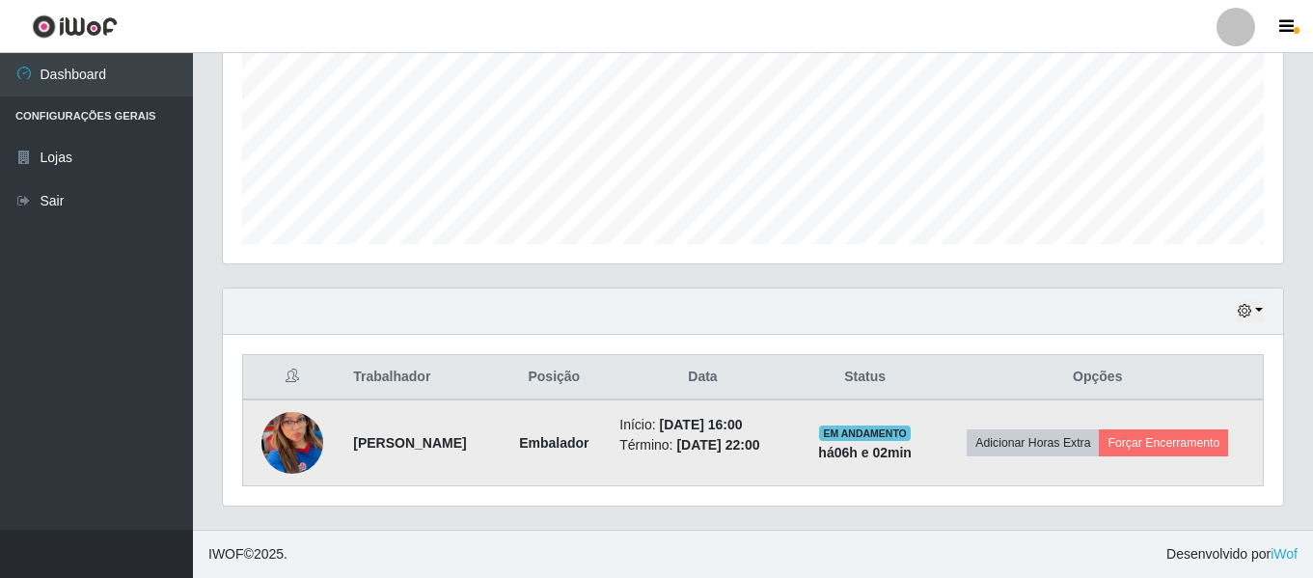
click at [298, 441] on img at bounding box center [292, 443] width 62 height 134
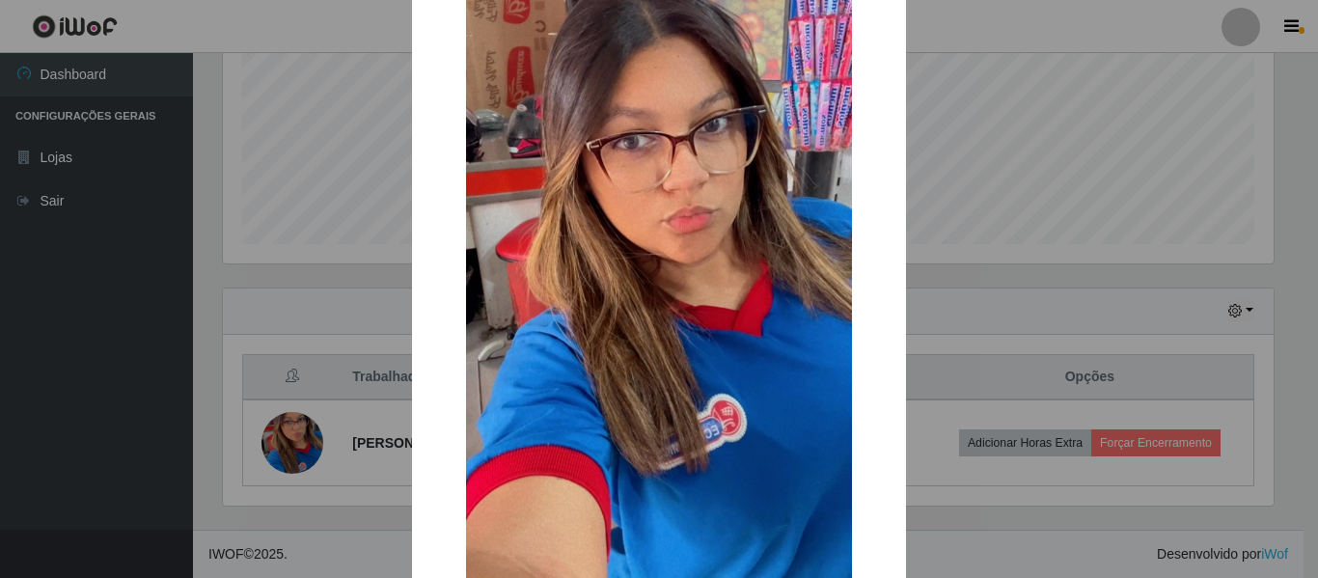
click at [994, 492] on div "× OK Cancel" at bounding box center [659, 289] width 1318 height 578
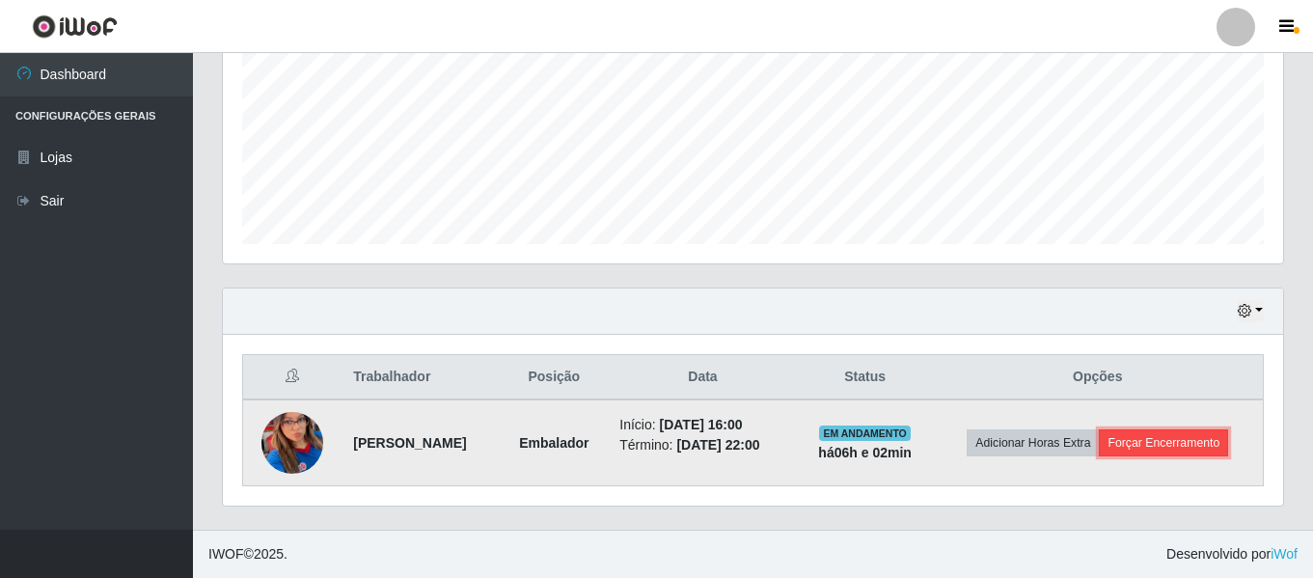
click at [1160, 447] on button "Forçar Encerramento" at bounding box center [1163, 442] width 129 height 27
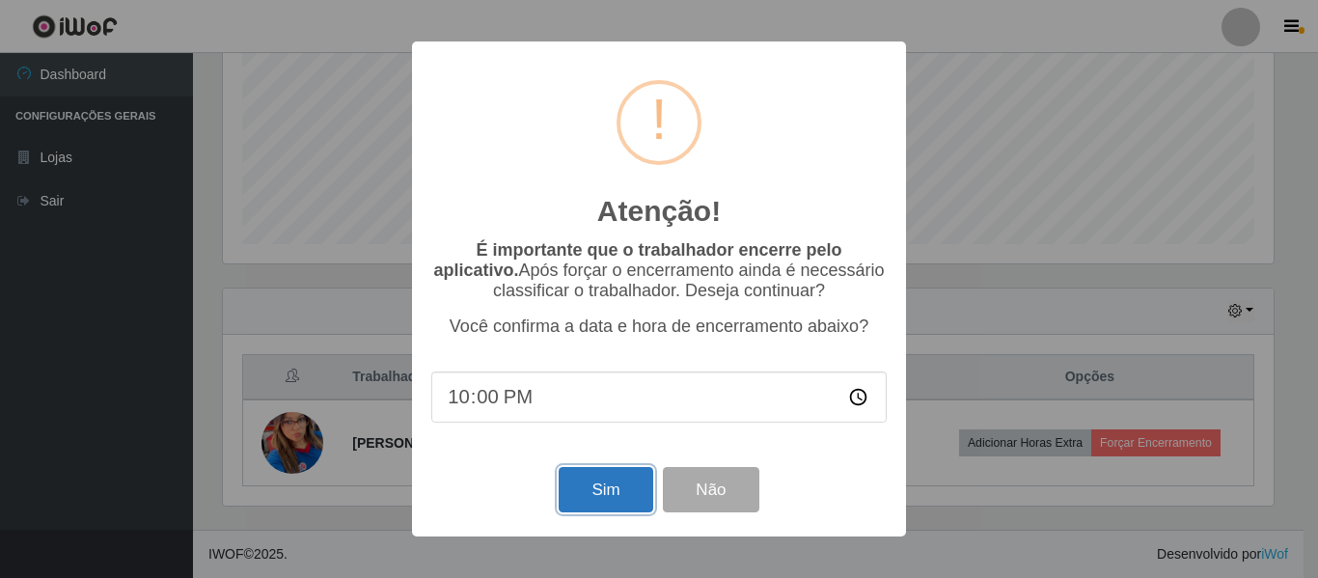
click at [591, 495] on button "Sim" at bounding box center [605, 489] width 94 height 45
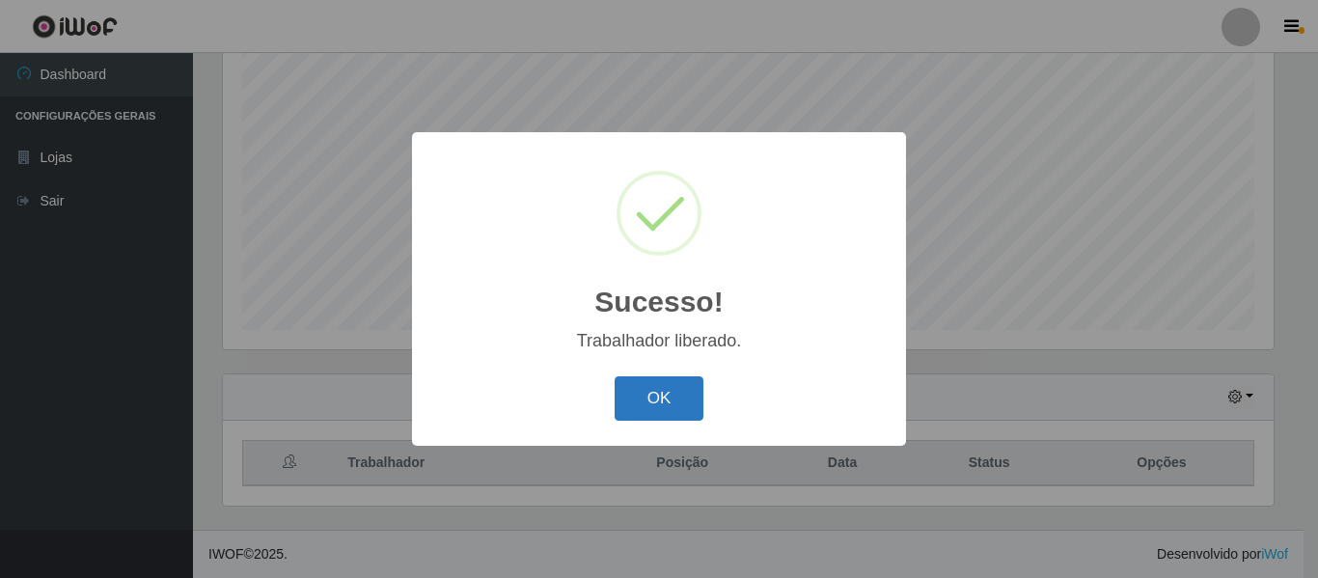
click at [657, 405] on button "OK" at bounding box center [659, 398] width 90 height 45
